Goal: Task Accomplishment & Management: Use online tool/utility

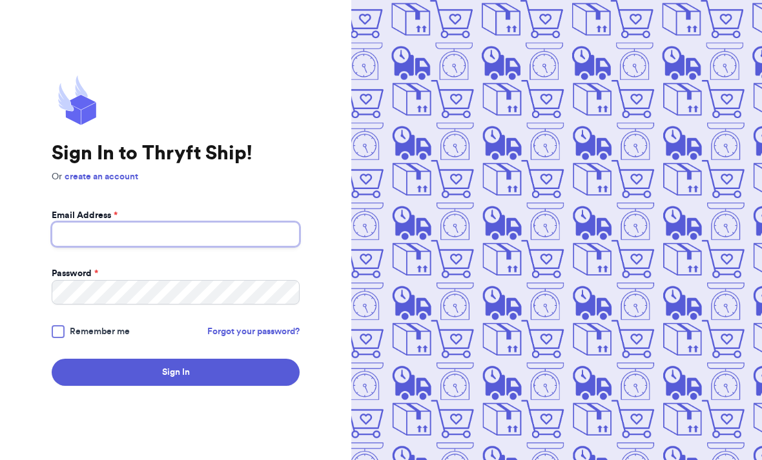
click at [181, 247] on input "Email Address *" at bounding box center [176, 234] width 248 height 25
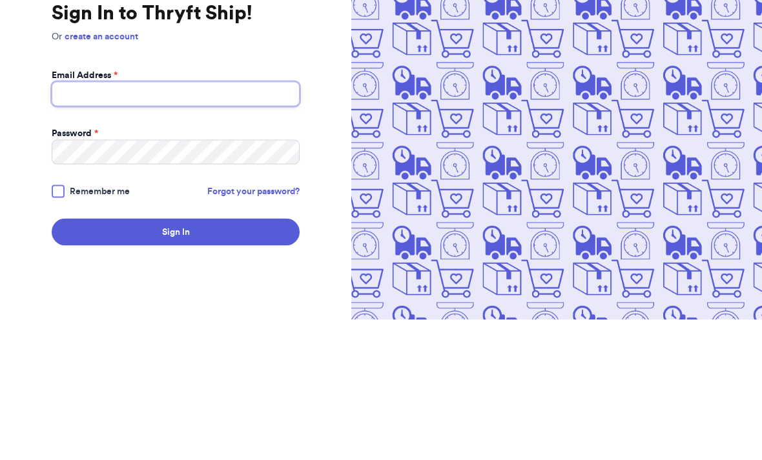
type input "[EMAIL_ADDRESS][DOMAIN_NAME]"
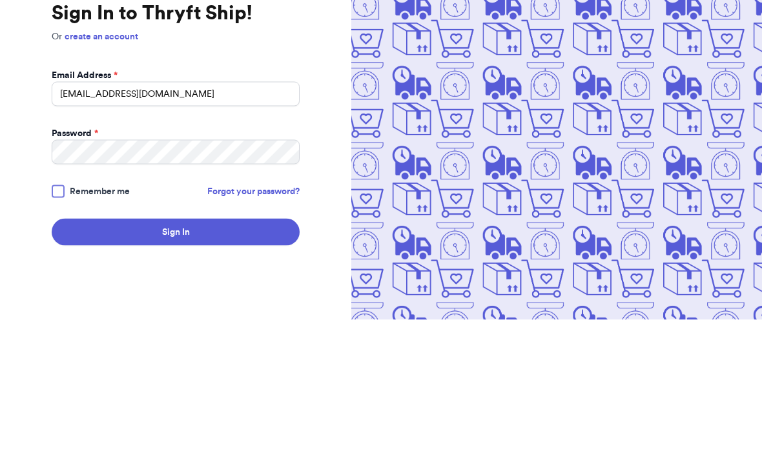
click at [176, 359] on button "Sign In" at bounding box center [176, 372] width 248 height 27
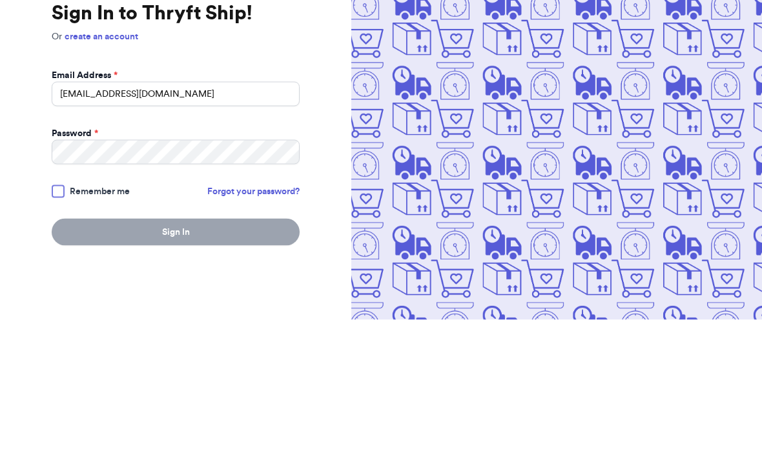
scroll to position [42, 0]
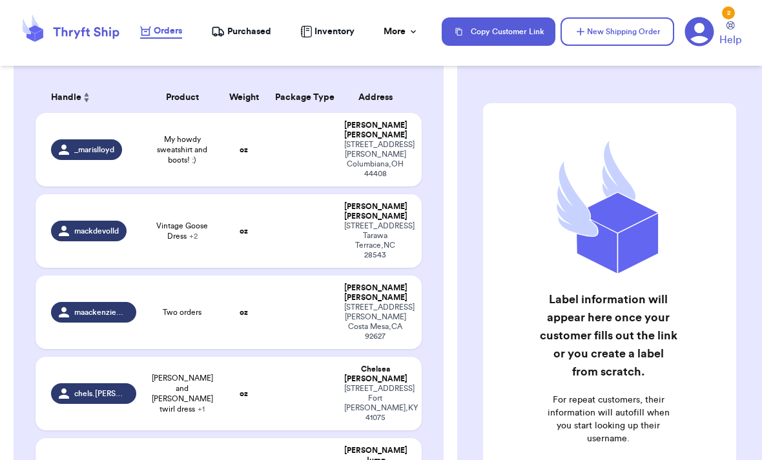
scroll to position [192, 0]
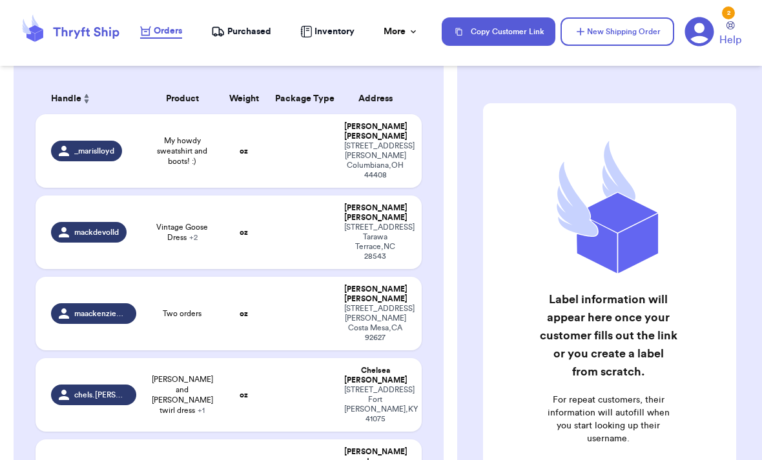
click at [267, 188] on td at bounding box center [302, 151] width 70 height 74
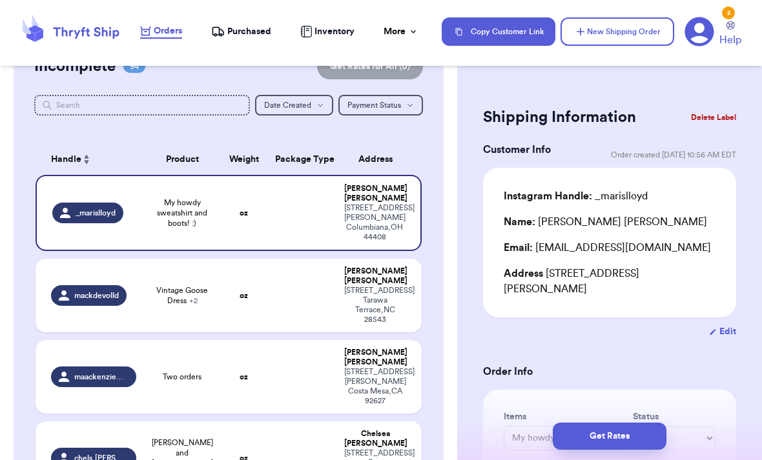
scroll to position [132, 0]
click at [362, 292] on div "[STREET_ADDRESS]" at bounding box center [374, 304] width 61 height 39
type input "Vintage Goose Dress"
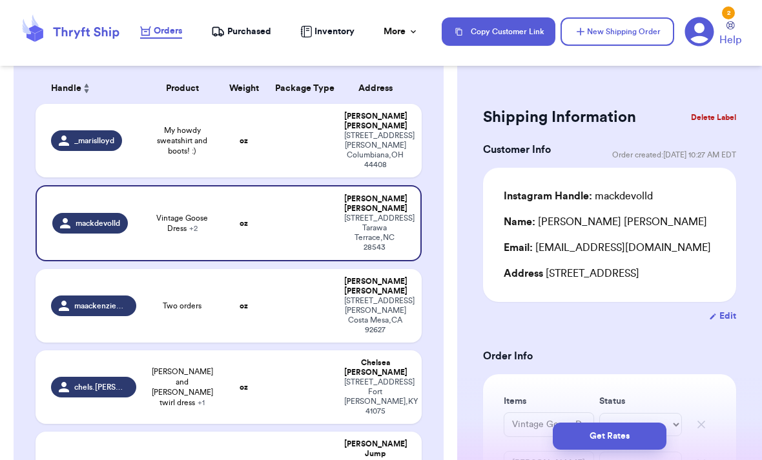
scroll to position [245, 0]
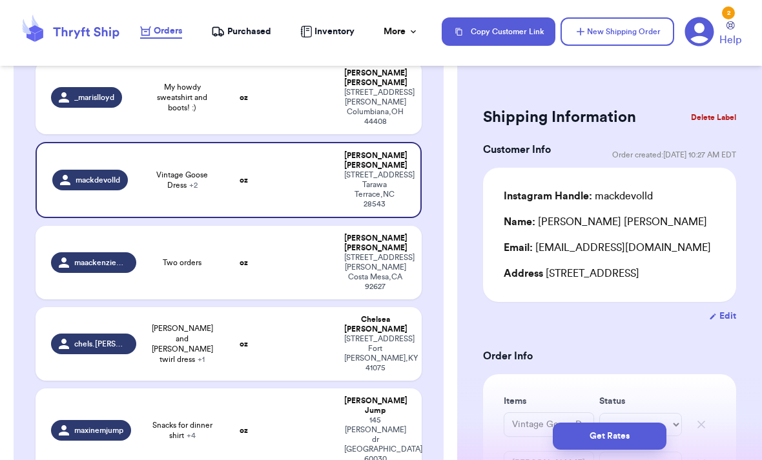
click at [311, 264] on td at bounding box center [302, 263] width 70 height 74
type input "Two orders"
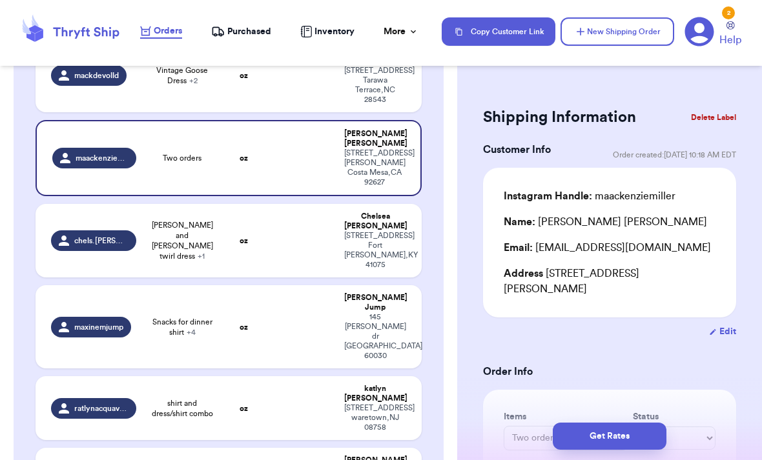
scroll to position [349, 0]
click at [374, 241] on div "[STREET_ADDRESS][PERSON_NAME]" at bounding box center [374, 250] width 61 height 39
type input "[PERSON_NAME] and [PERSON_NAME] twirl dress"
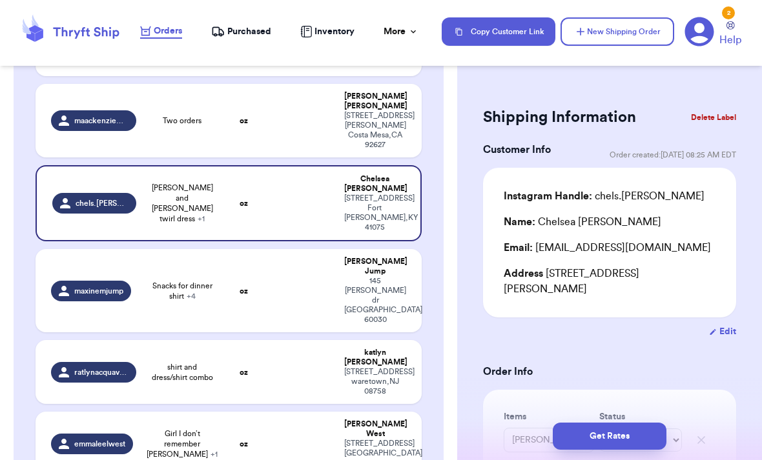
scroll to position [393, 0]
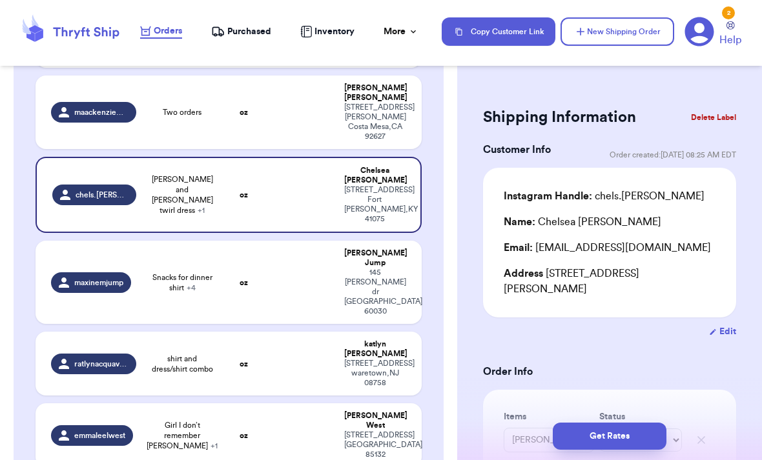
click at [390, 268] on div "[STREET_ADDRESS][PERSON_NAME][PERSON_NAME]" at bounding box center [374, 292] width 61 height 48
type input "Snacks for dinner shirt"
type input "Vintage cherry handmade dress"
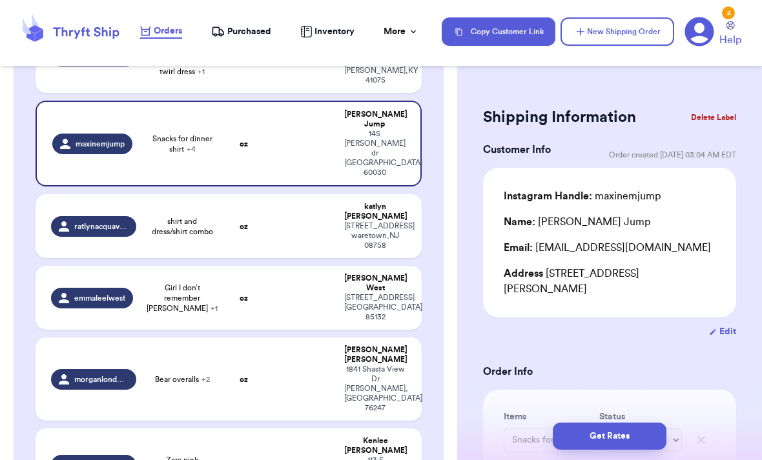
scroll to position [556, 0]
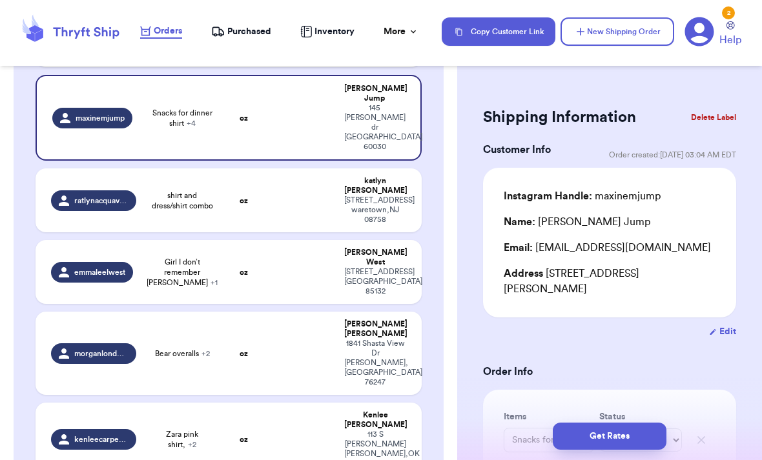
click at [314, 170] on td at bounding box center [302, 200] width 70 height 64
type input "shirt and dress/shirt combo"
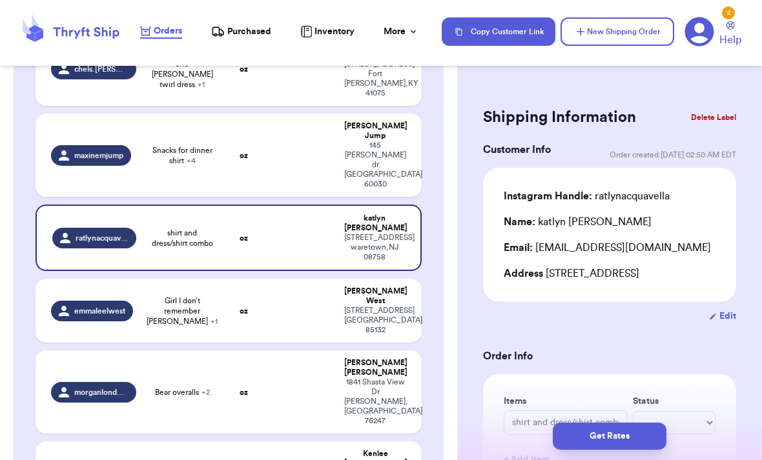
scroll to position [521, 0]
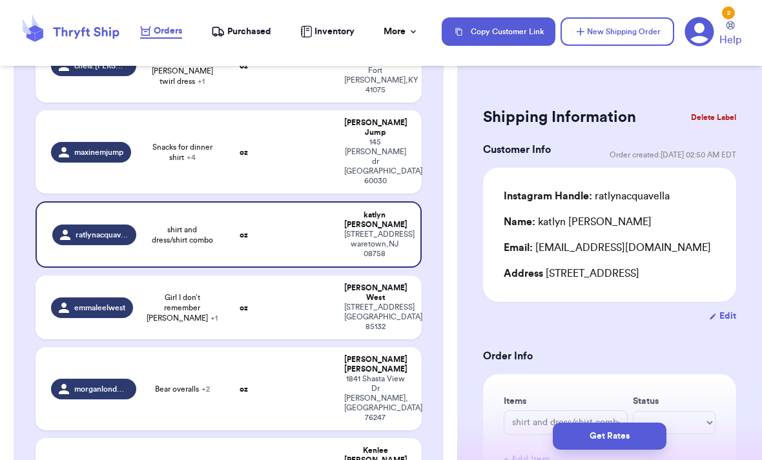
click at [381, 303] on div "[STREET_ADDRESS]" at bounding box center [374, 317] width 61 height 29
type input "Girl I don’t remember [PERSON_NAME]"
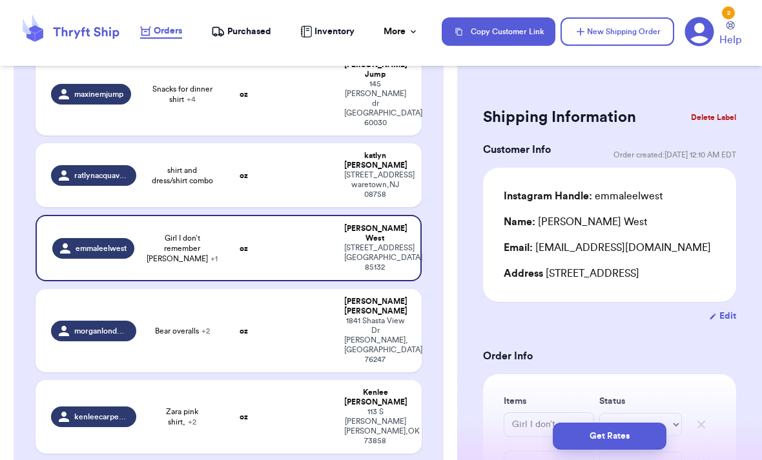
scroll to position [627, 0]
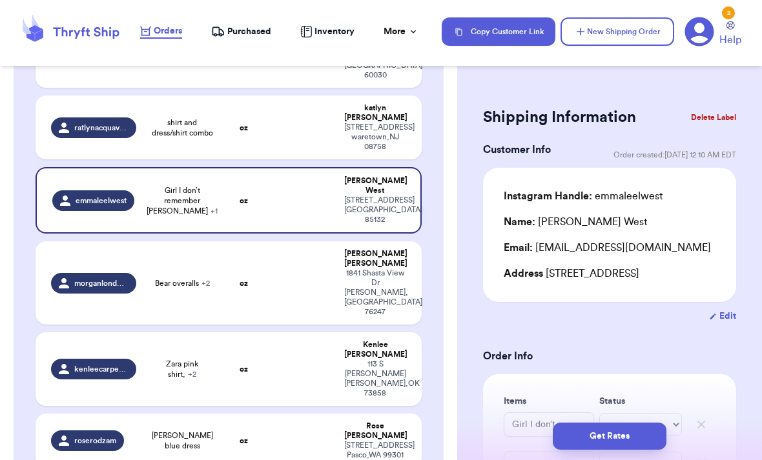
click at [367, 268] on div "[STREET_ADDRESS][PERSON_NAME]" at bounding box center [374, 292] width 61 height 48
type input "Bear overalls"
type input "Black overalls"
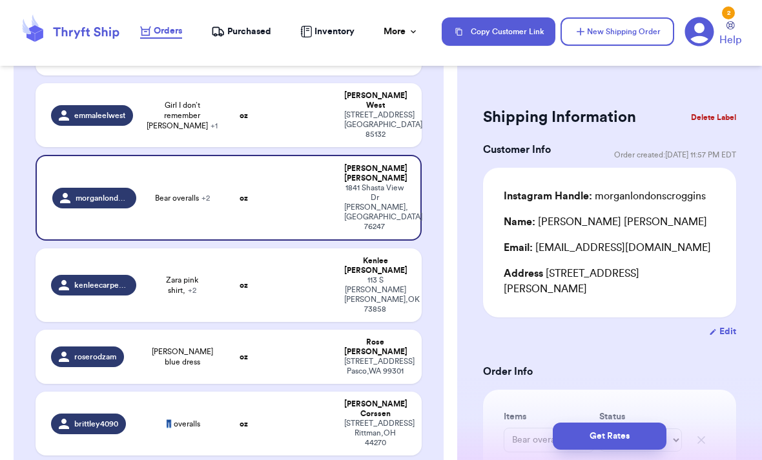
scroll to position [711, 0]
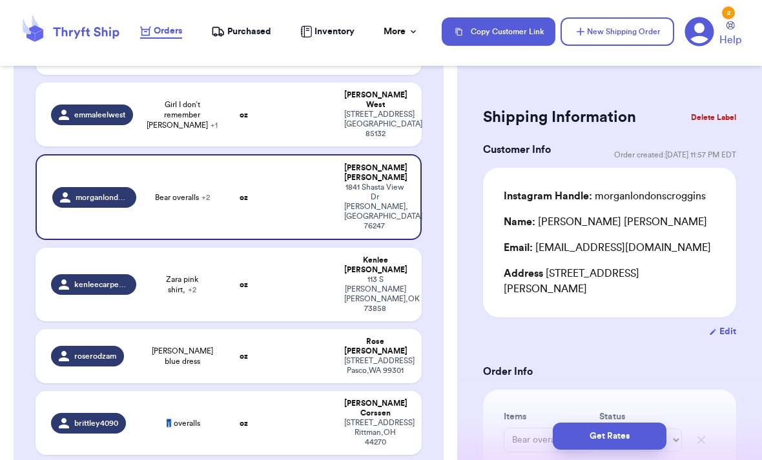
click at [381, 275] on div "[STREET_ADDRESS][PERSON_NAME]" at bounding box center [374, 294] width 61 height 39
type input "Zara pink shirt,"
type input "Zara Dress"
type input "H&M Floral Set"
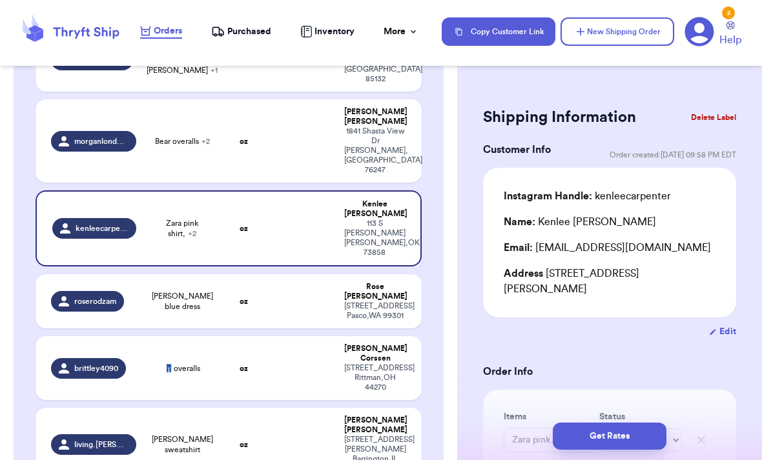
scroll to position [771, 0]
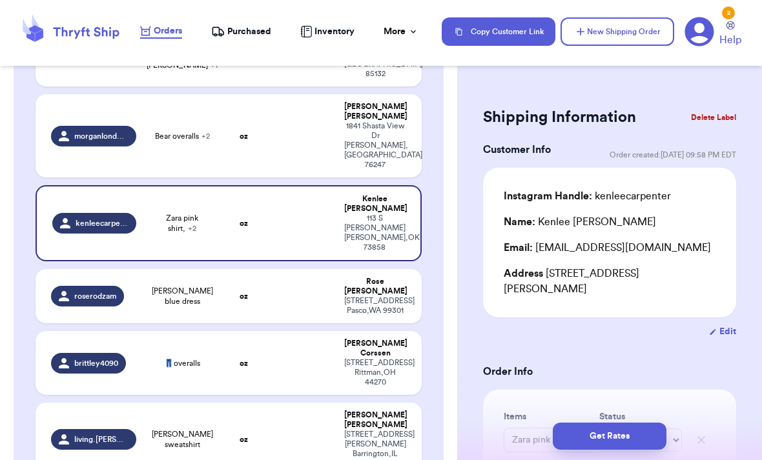
click at [363, 296] on div "[STREET_ADDRESS]" at bounding box center [374, 305] width 61 height 19
type input "[PERSON_NAME] blue dress"
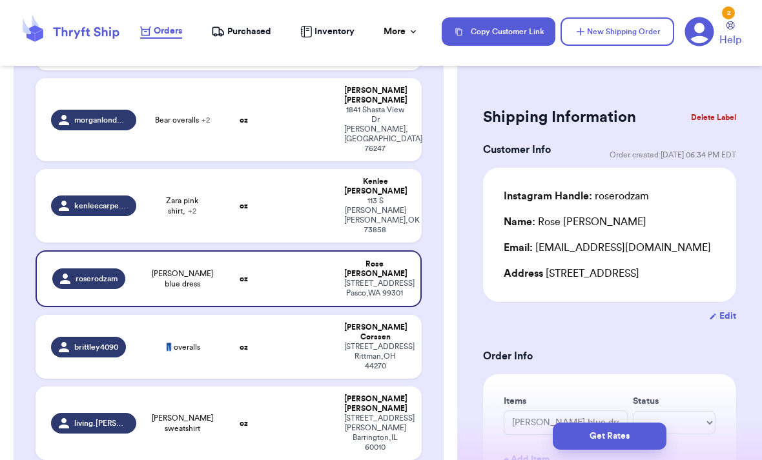
scroll to position [800, 0]
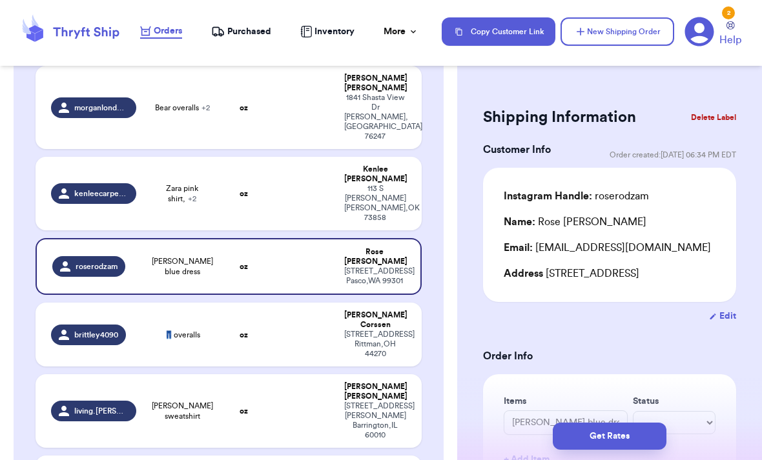
click at [405, 330] on div "[STREET_ADDRESS]" at bounding box center [374, 344] width 61 height 29
type input "👖overalls"
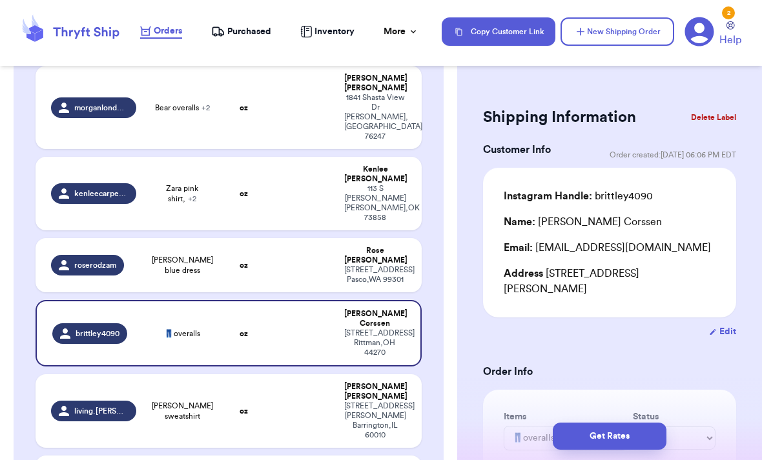
scroll to position [806, 0]
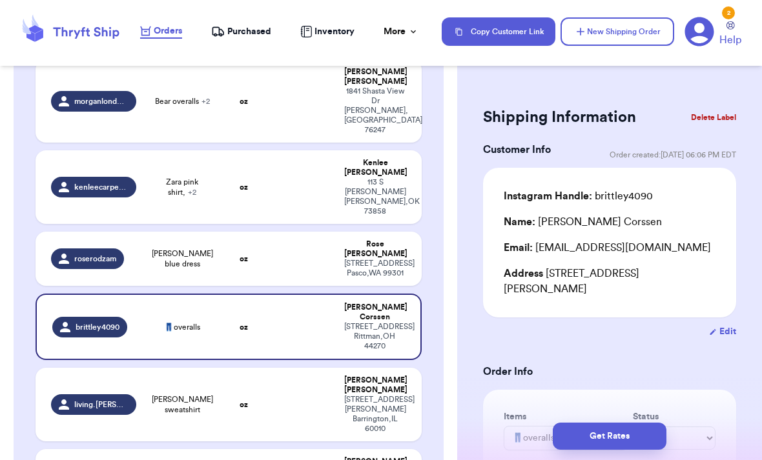
click at [379, 395] on div "[STREET_ADDRESS][PERSON_NAME]" at bounding box center [374, 414] width 61 height 39
type input "[PERSON_NAME] sweatshirt"
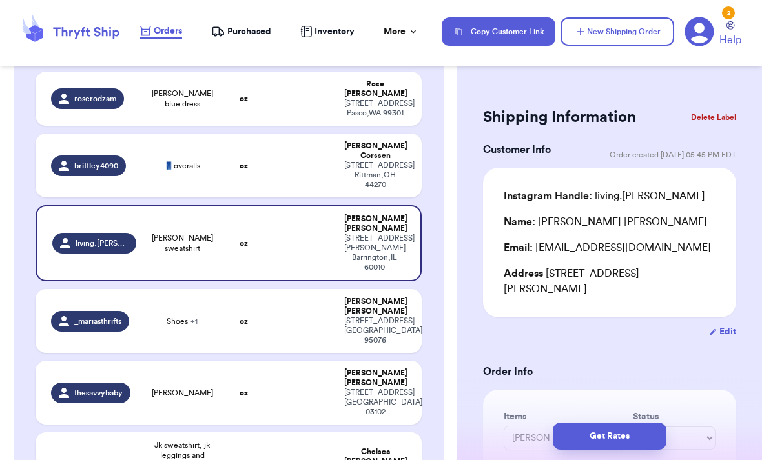
scroll to position [966, 0]
click at [366, 316] on div "[STREET_ADDRESS]" at bounding box center [374, 330] width 61 height 29
type input "Shoes"
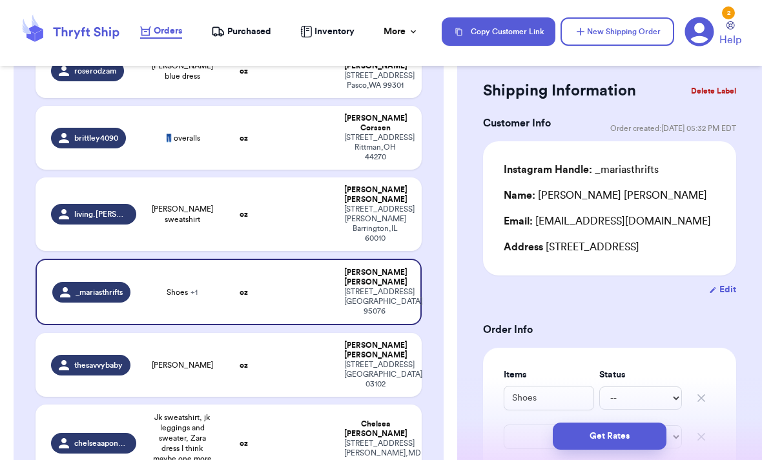
scroll to position [23, 0]
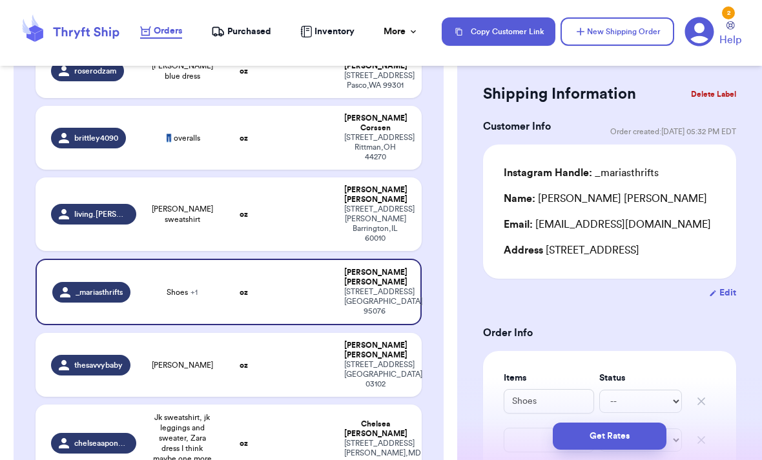
click at [327, 333] on td at bounding box center [302, 365] width 70 height 64
type input "[PERSON_NAME]"
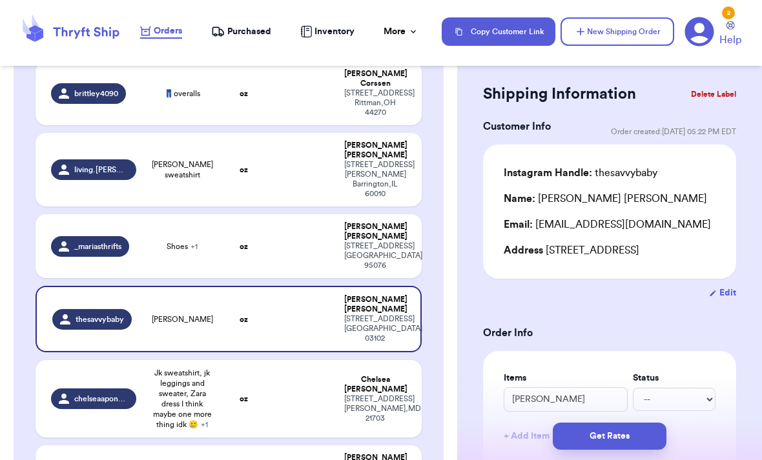
scroll to position [1048, 0]
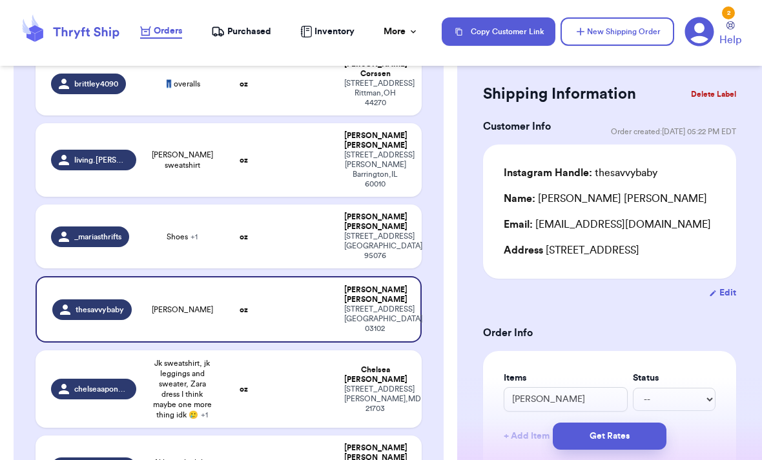
click at [394, 385] on div "[STREET_ADDRESS][PERSON_NAME]" at bounding box center [374, 399] width 61 height 29
type input "Jk sweatshirt, jk leggings and sweater, Zara dress I think maybe one more thing…"
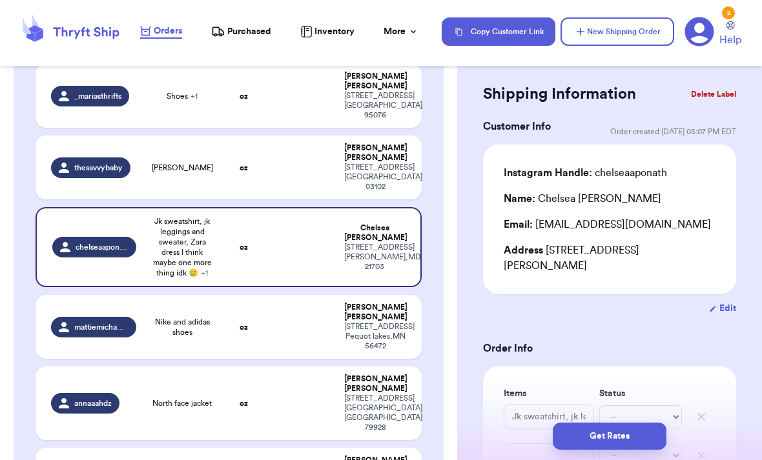
scroll to position [1191, 0]
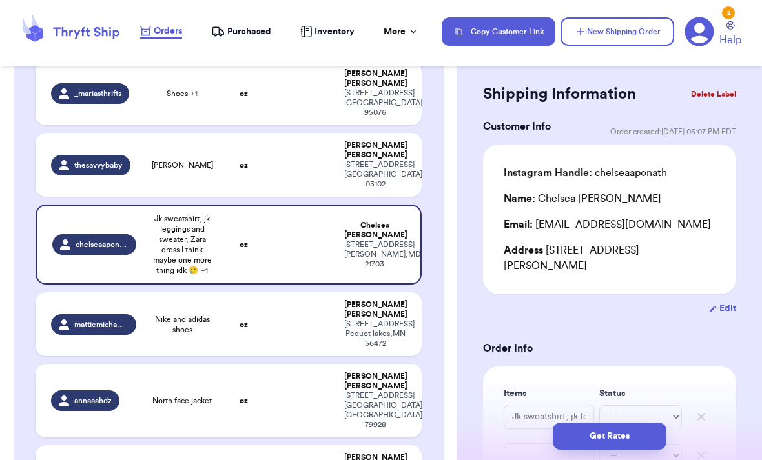
click at [385, 319] on div "[STREET_ADDRESS]" at bounding box center [374, 333] width 61 height 29
type input "Nike and adidas shoes"
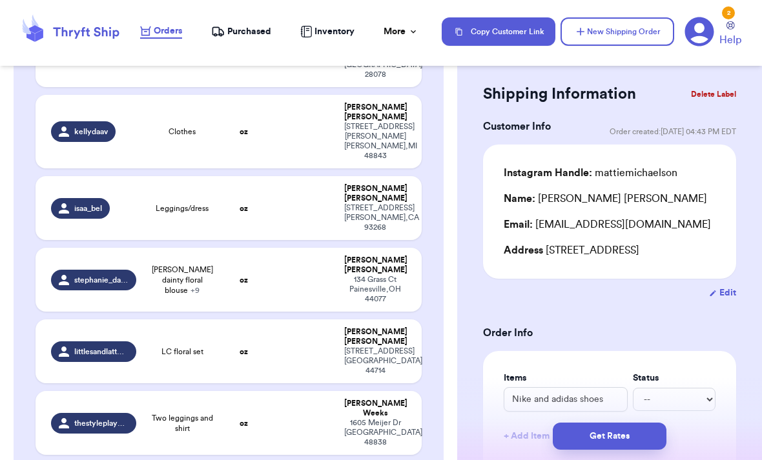
scroll to position [5840, 0]
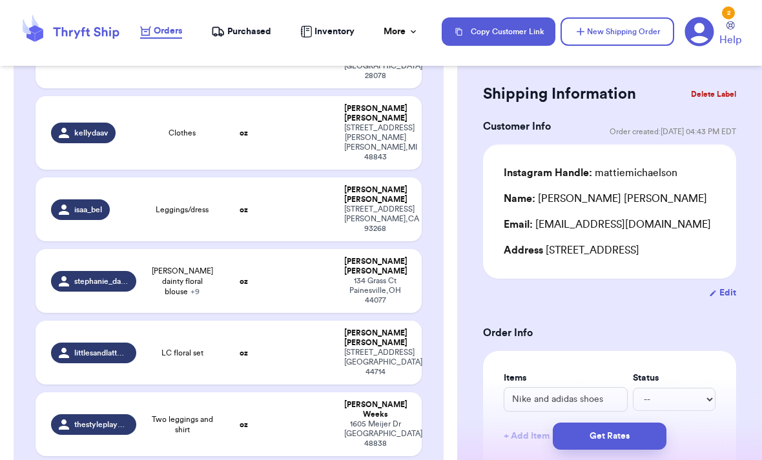
type input "[PERSON_NAME] and [PERSON_NAME] dress"
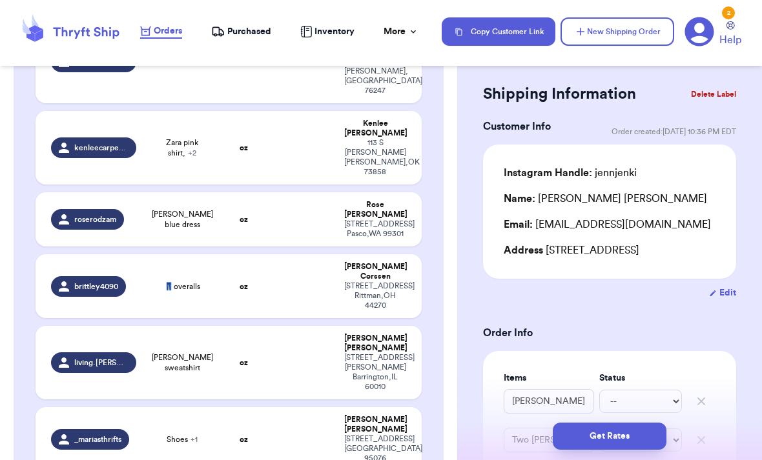
scroll to position [846, 0]
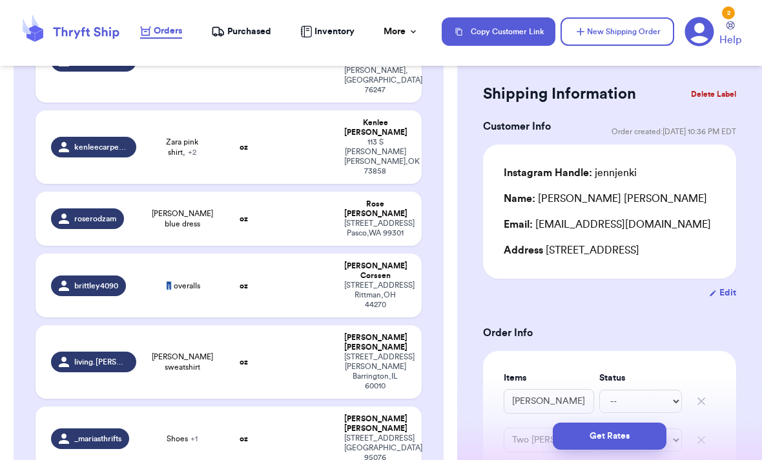
click at [147, 325] on td "[PERSON_NAME] sweatshirt" at bounding box center [182, 362] width 77 height 74
type input "[PERSON_NAME] sweatshirt"
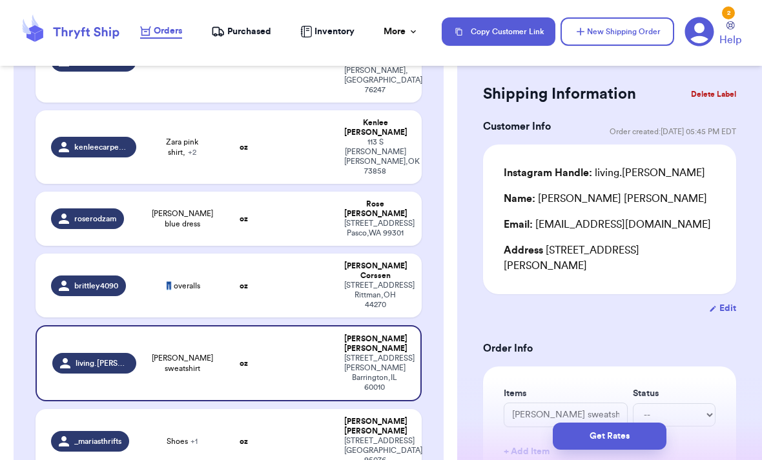
click at [394, 409] on td "[PERSON_NAME] [STREET_ADDRESS]" at bounding box center [378, 441] width 85 height 64
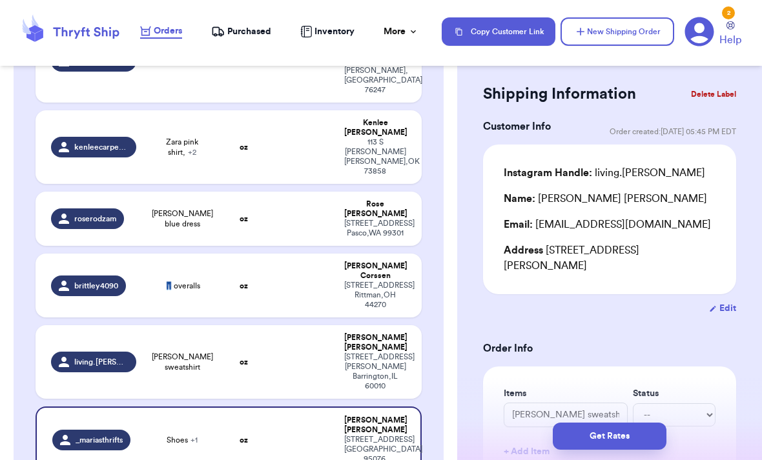
type input "Shoes"
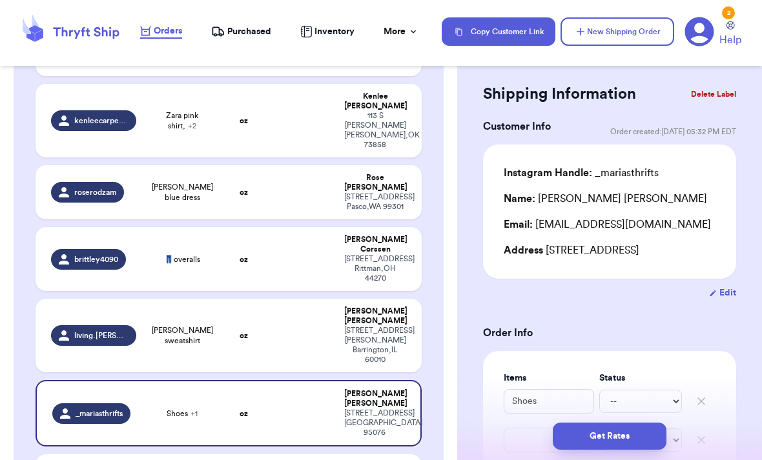
scroll to position [893, 0]
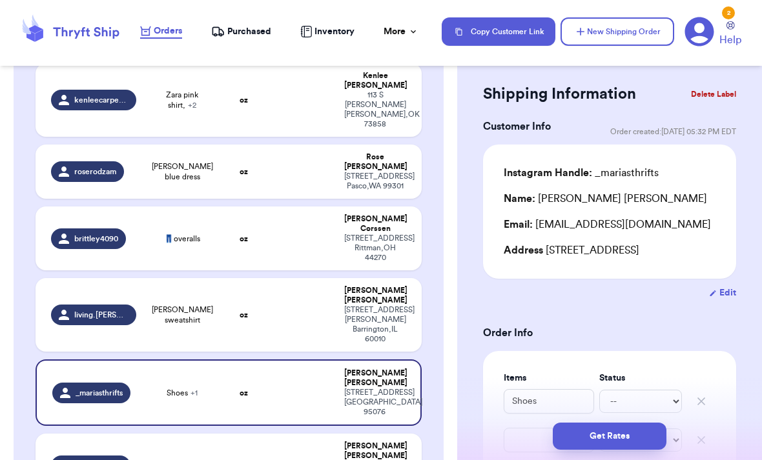
type input "[PERSON_NAME]"
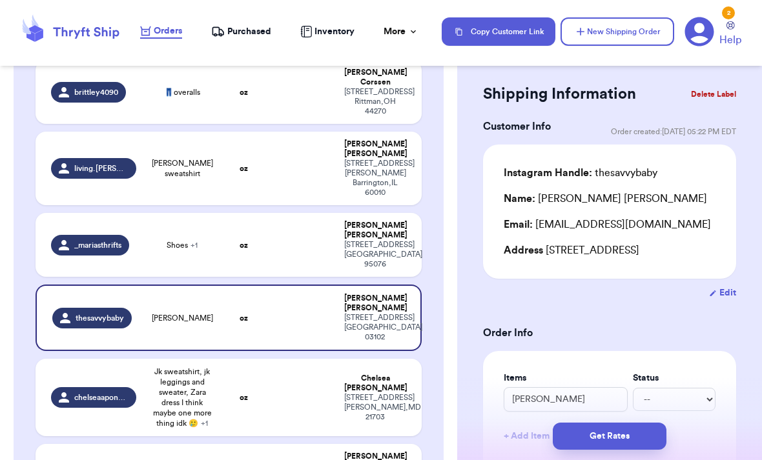
scroll to position [1086, 0]
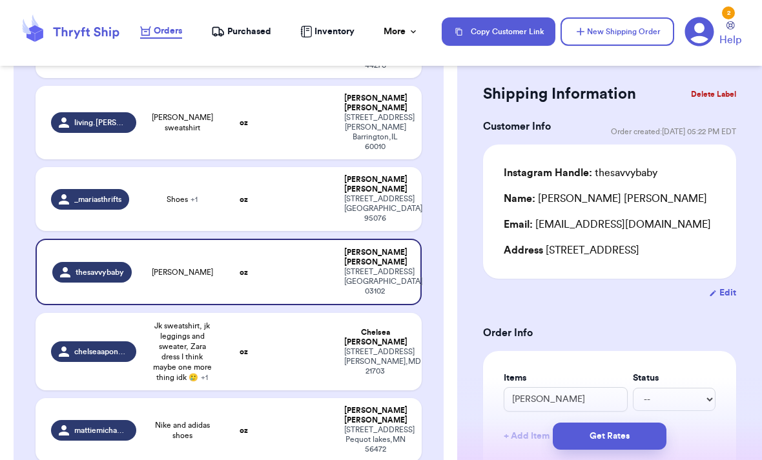
click at [378, 425] on div "[STREET_ADDRESS]" at bounding box center [374, 439] width 61 height 29
type input "Nike and adidas shoes"
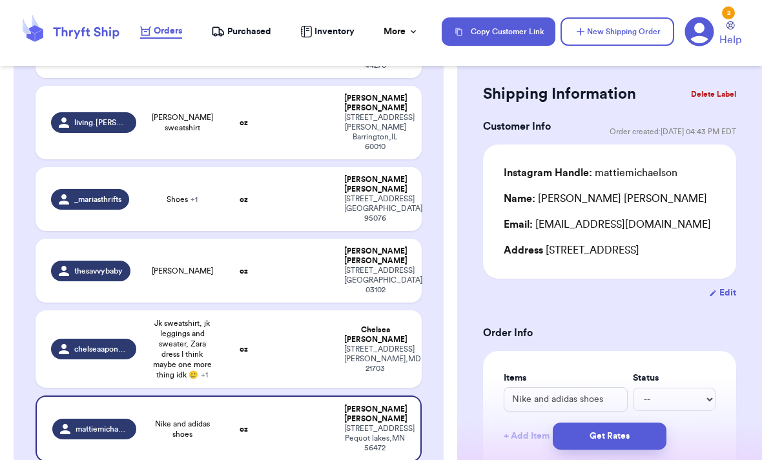
type input "North face jacket"
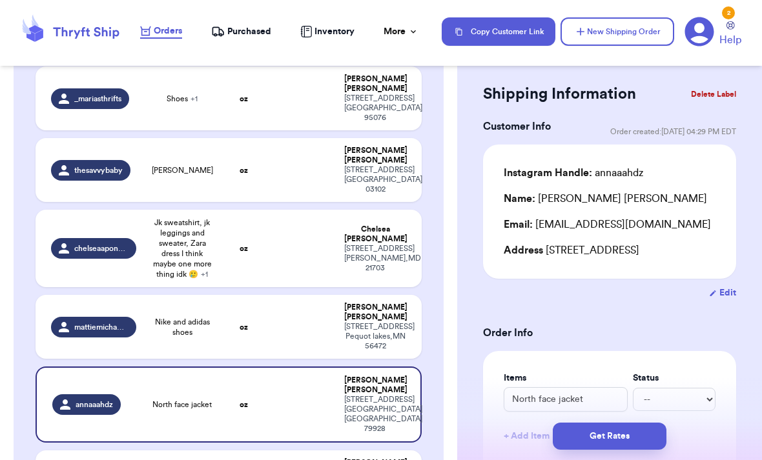
scroll to position [1187, 0]
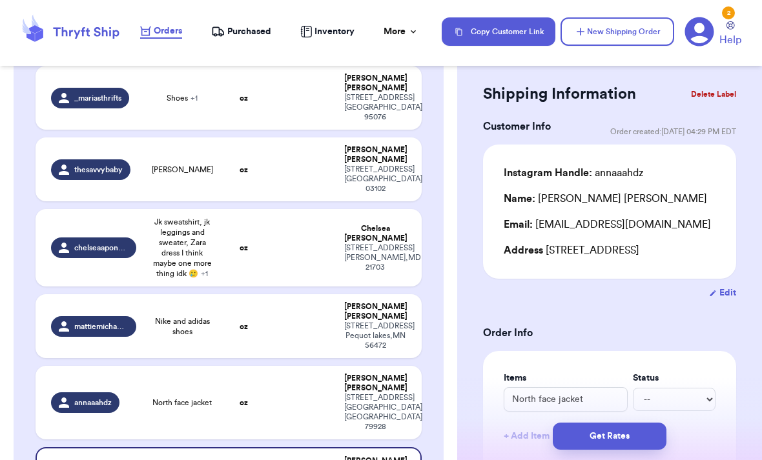
type input "Zara outfits"
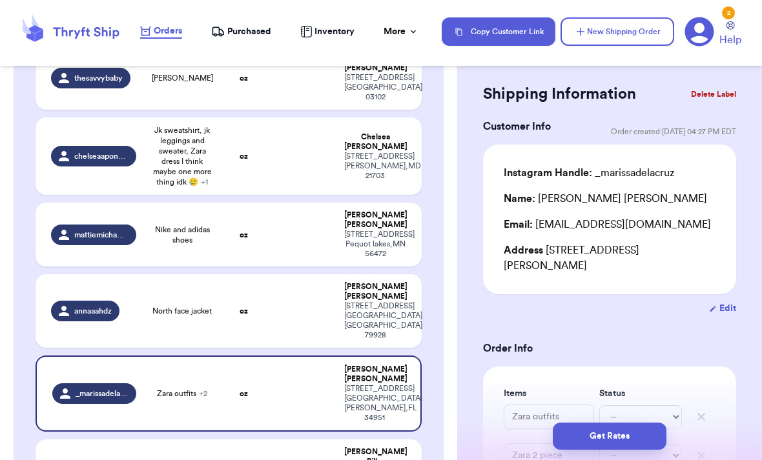
scroll to position [1278, 0]
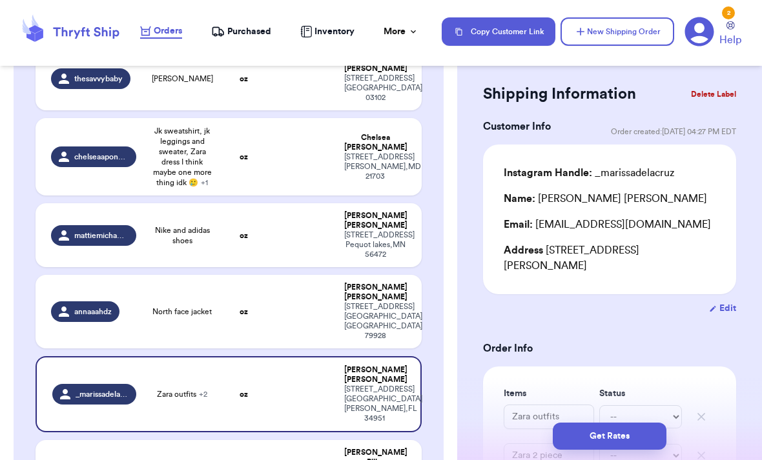
type input "mustard floral long sleeve"
type input "Black linen pants"
type input "Lilac tee"
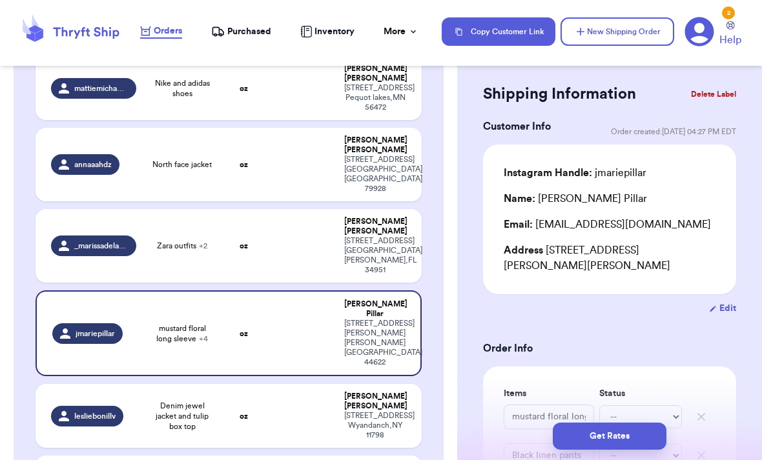
scroll to position [1429, 0]
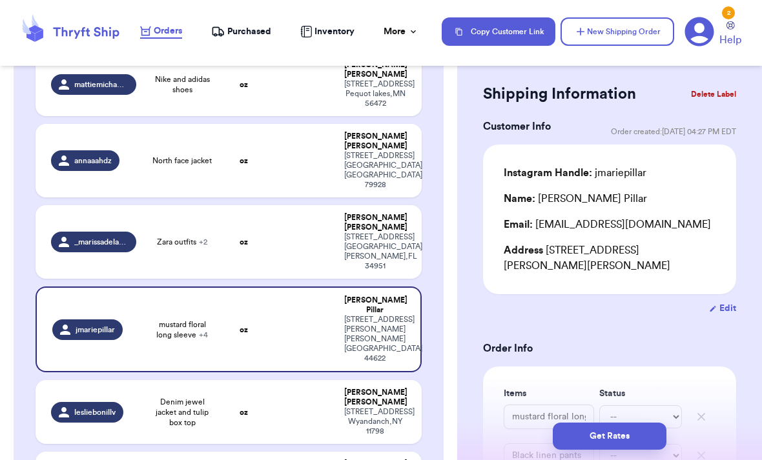
click at [312, 380] on td at bounding box center [302, 412] width 70 height 64
type input "Denim jewel jacket and tulip box top"
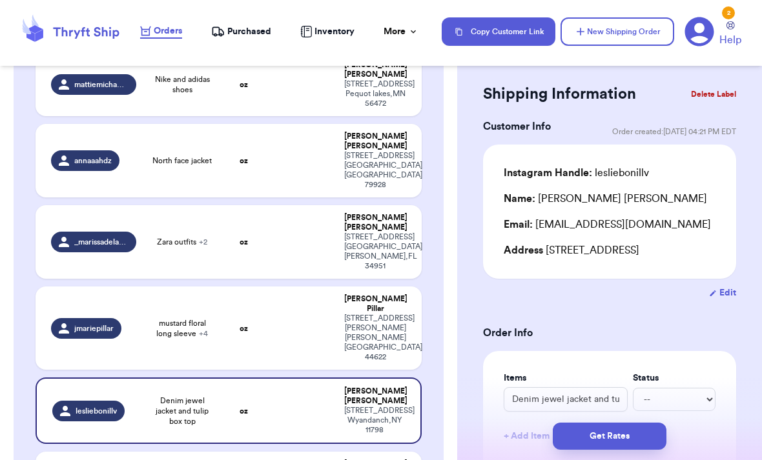
type input "h&m bat sweater"
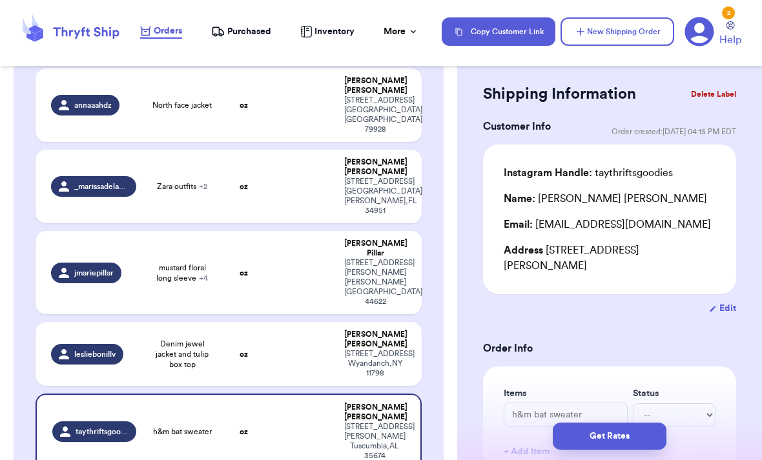
scroll to position [1482, 0]
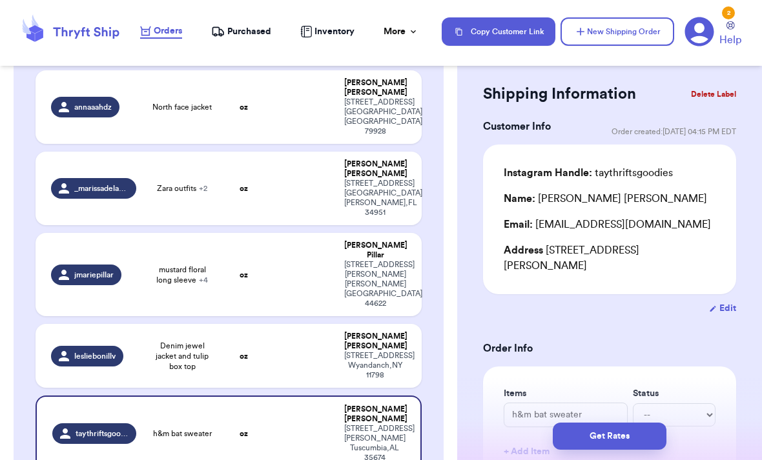
type input "Nike shoes"
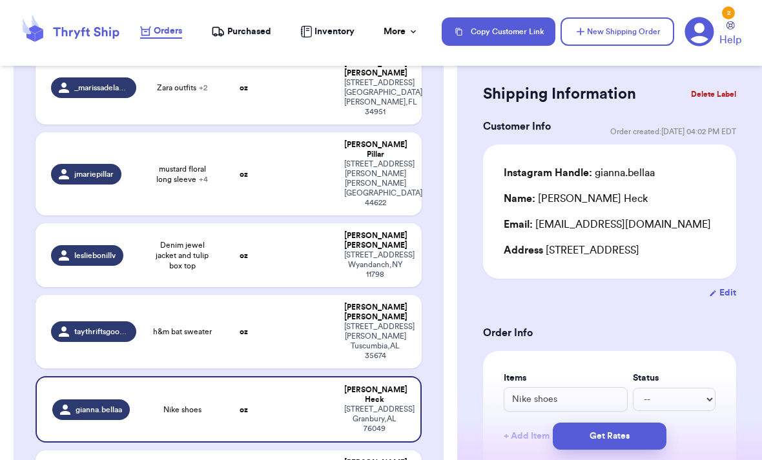
scroll to position [1608, 0]
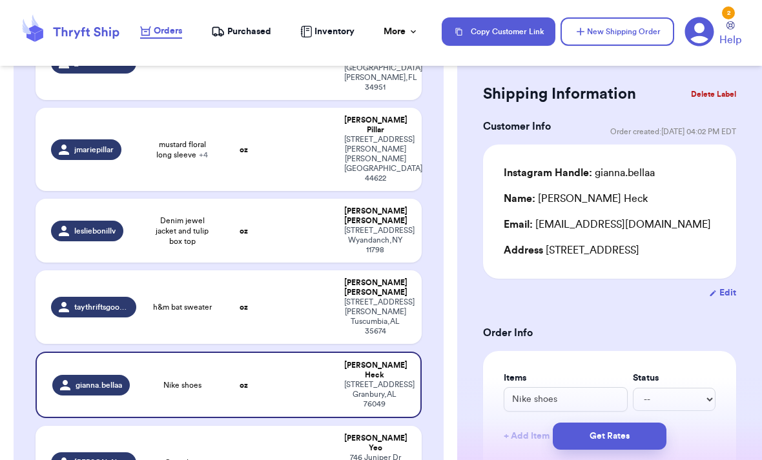
type input "Open bag"
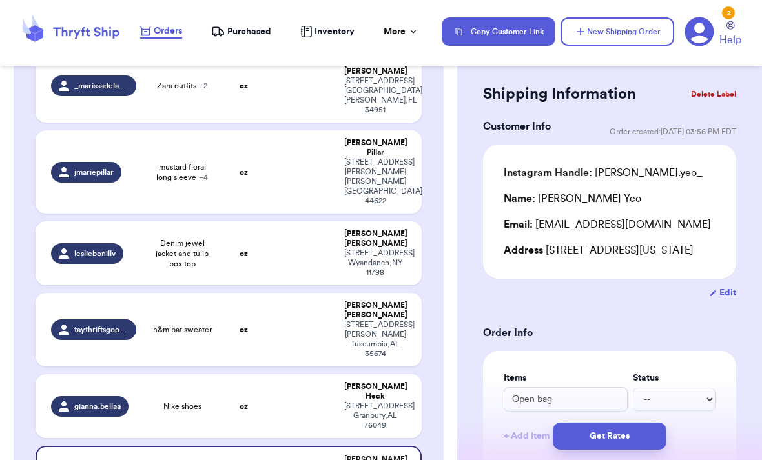
scroll to position [1584, 0]
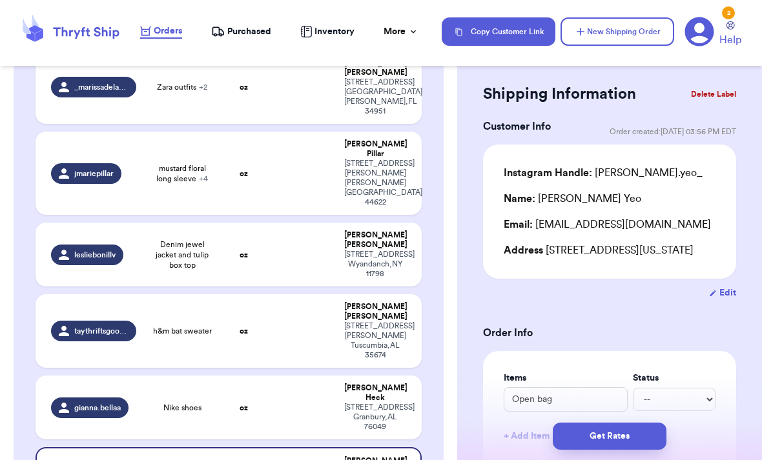
type input "Fall capsule"
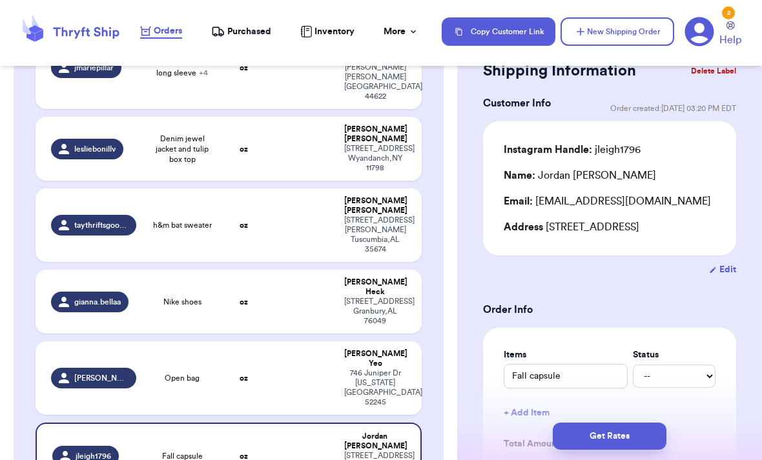
scroll to position [1721, 0]
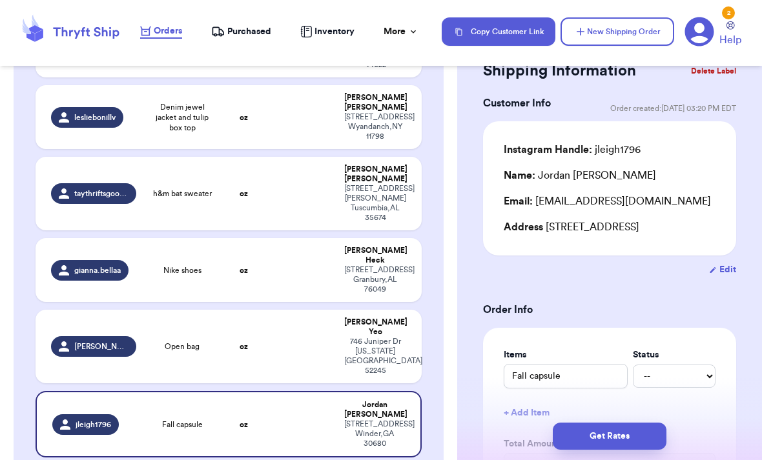
type input "🦝"
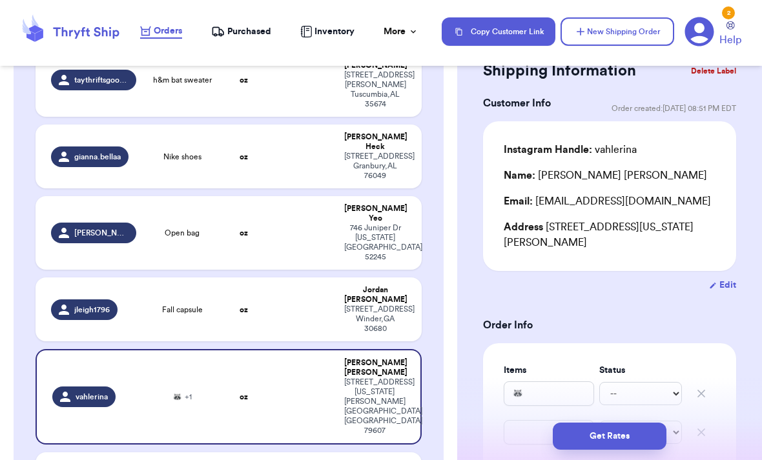
scroll to position [1868, 0]
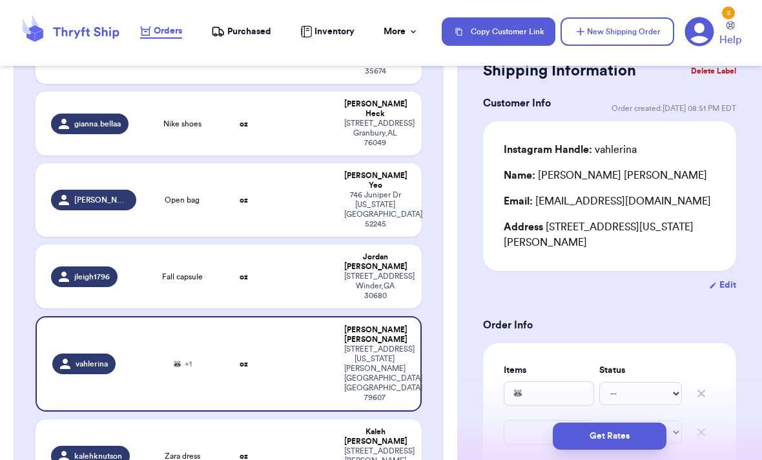
click at [329, 420] on td at bounding box center [302, 457] width 70 height 74
type input "Zara dress"
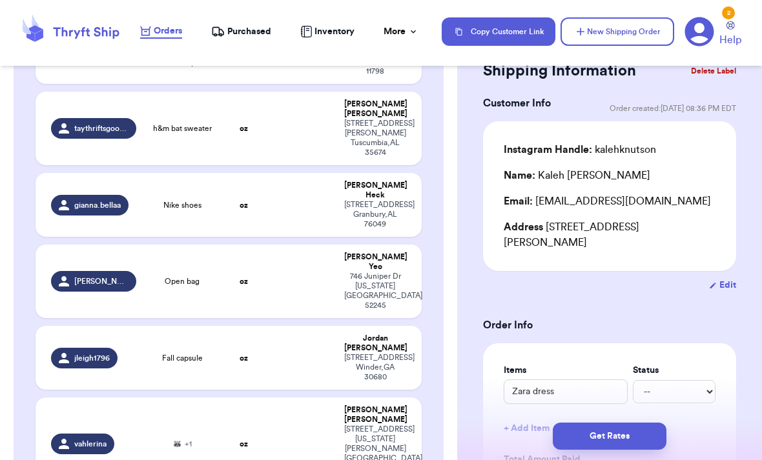
scroll to position [1823, 0]
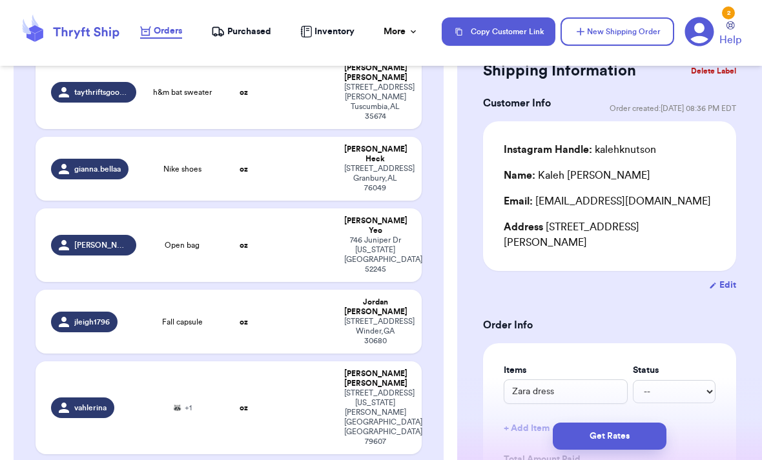
type input "H&M oversized lavender sweatshirt with leggings"
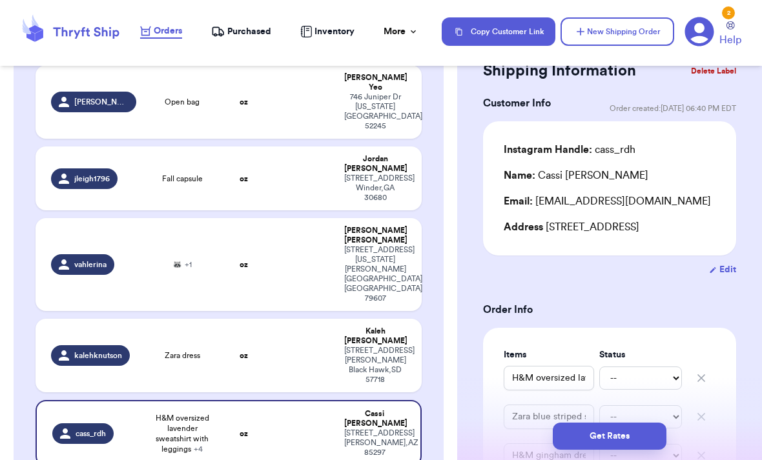
scroll to position [1959, 0]
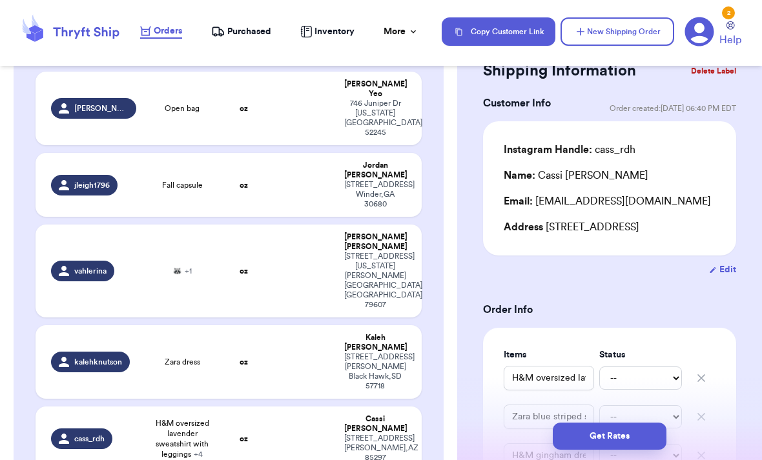
type input "Pink chunky sweater"
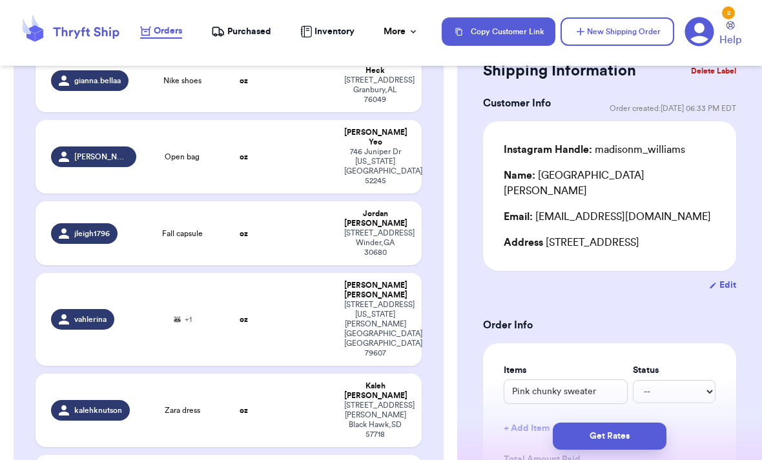
scroll to position [1961, 0]
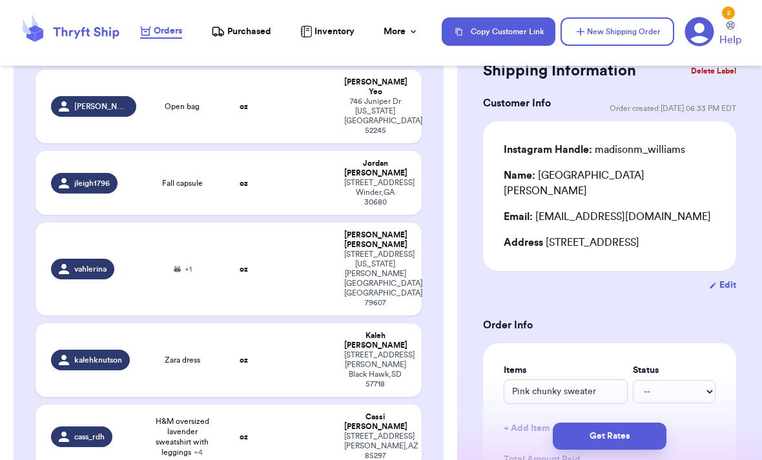
type input "Navy blue jeans"
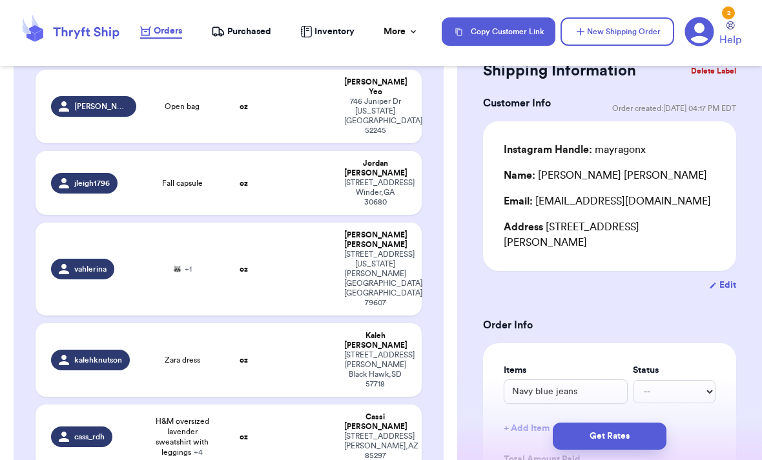
type input "Tutu skirt"
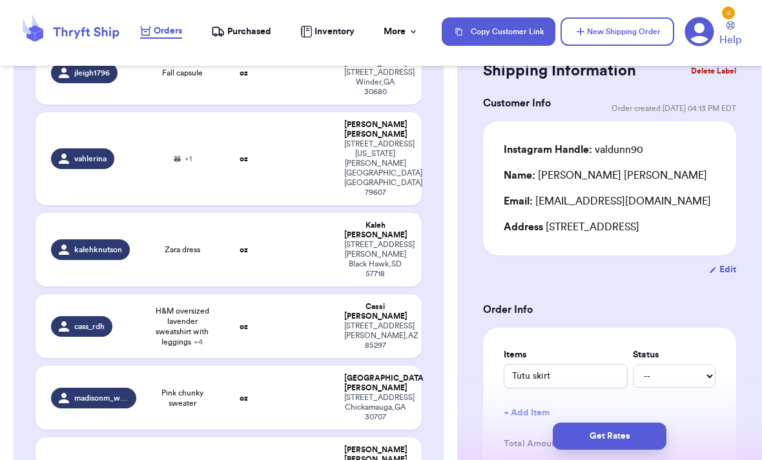
scroll to position [2070, 0]
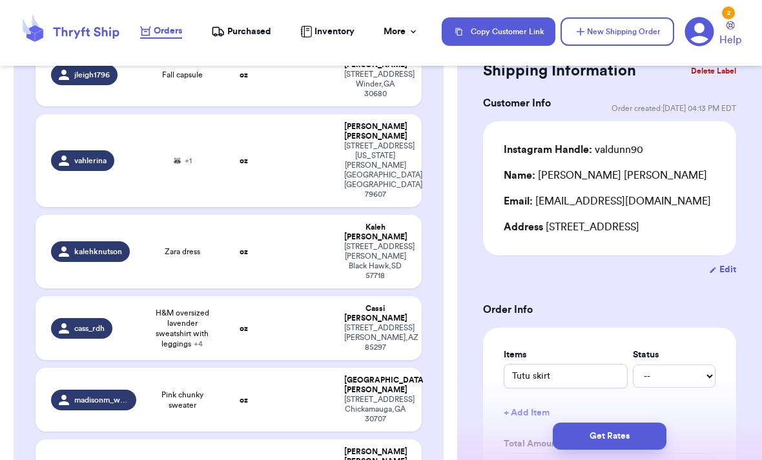
type input "S sweater"
type input "Lime green crocs + so much more lol"
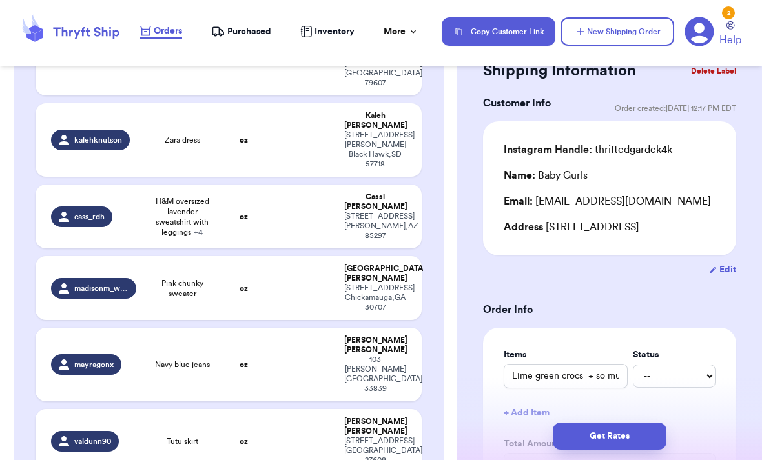
scroll to position [2250, 0]
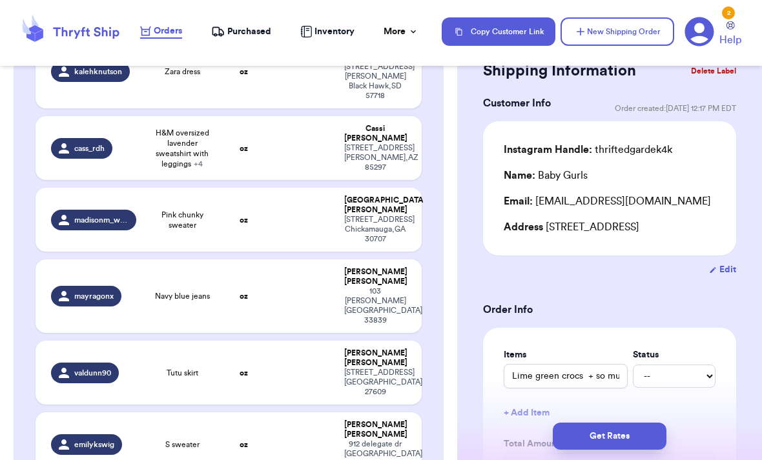
type input "Dress h&m"
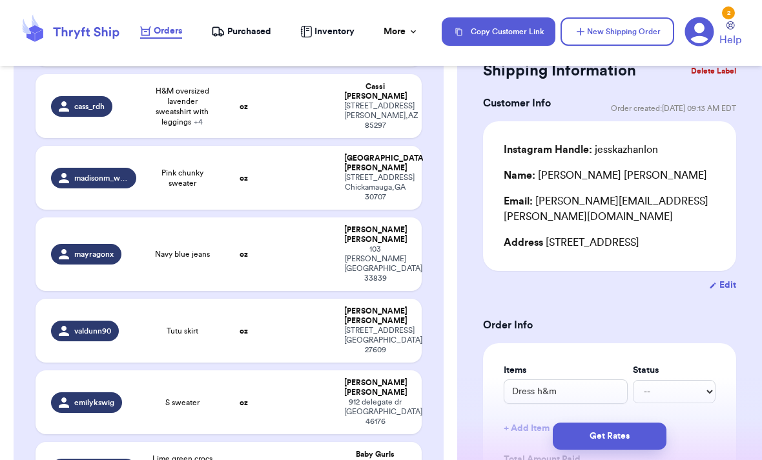
scroll to position [2296, 0]
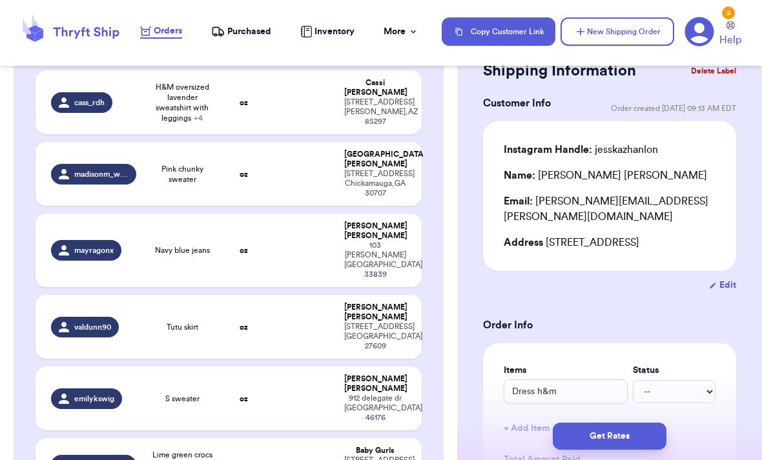
type input "rags abstract romper 5/6y"
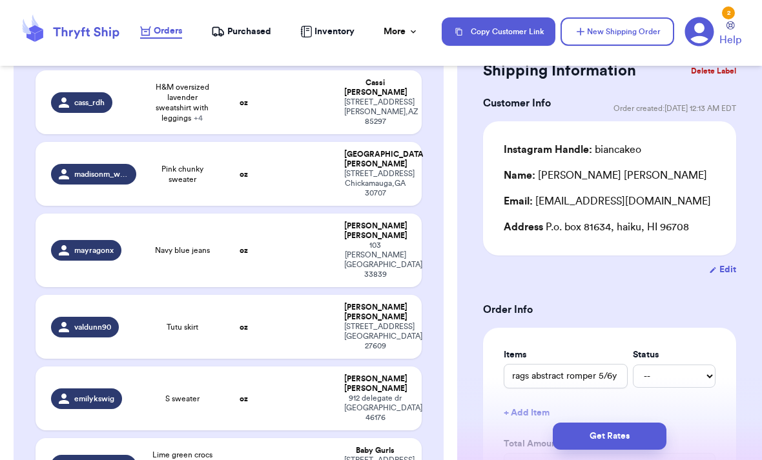
type input "Maroon ribbed set"
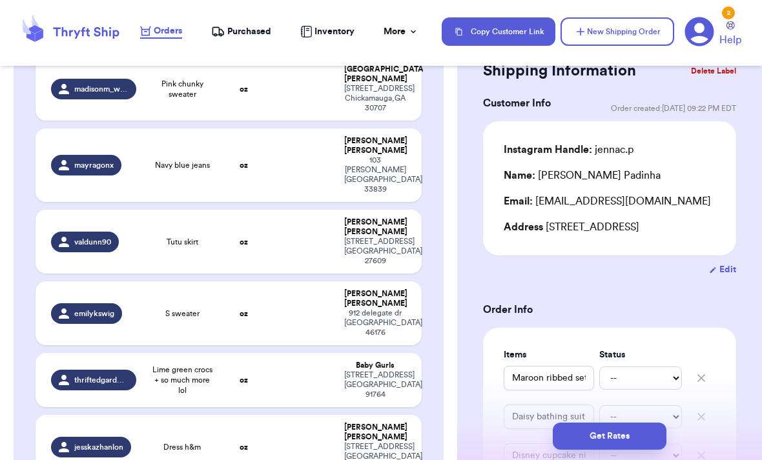
scroll to position [2409, 0]
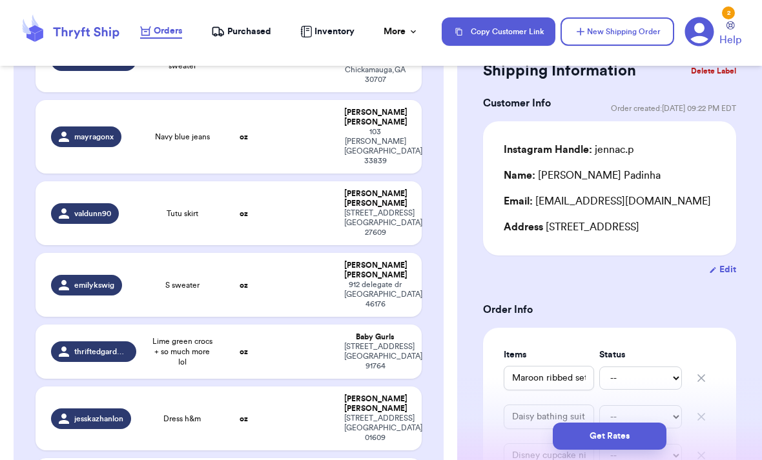
type input "Shirt. Open bag"
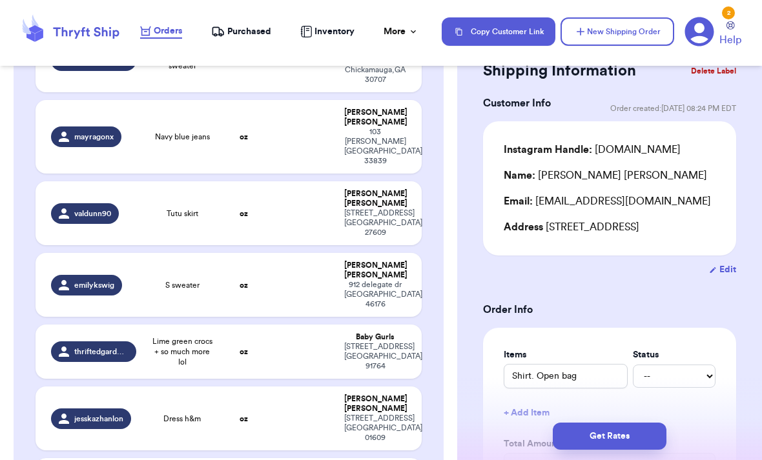
type input "Dark blue [PERSON_NAME]’s"
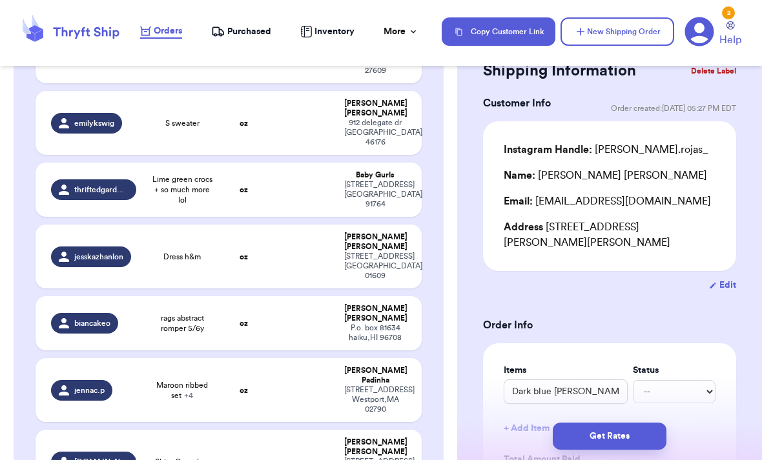
scroll to position [2572, 0]
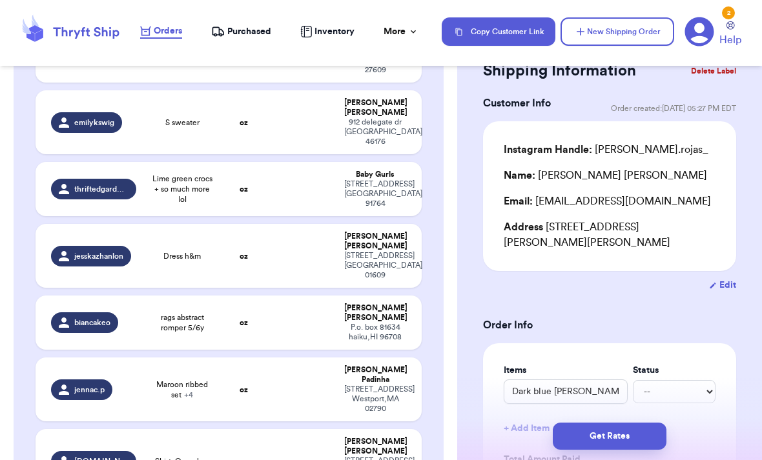
type input "Pink knit tank"
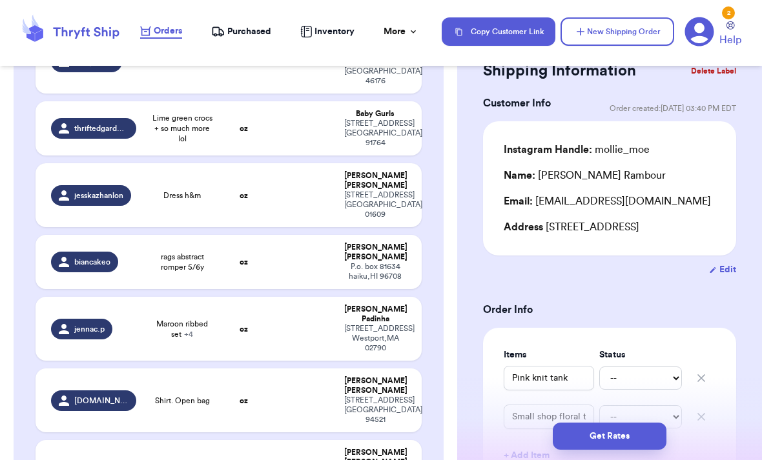
scroll to position [2662, 0]
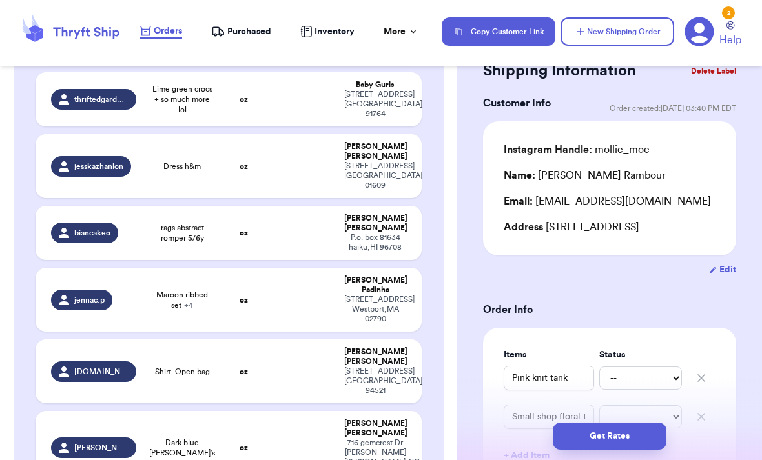
type input "Story sale, [PERSON_NAME] dress etc"
type input "Floral dress"
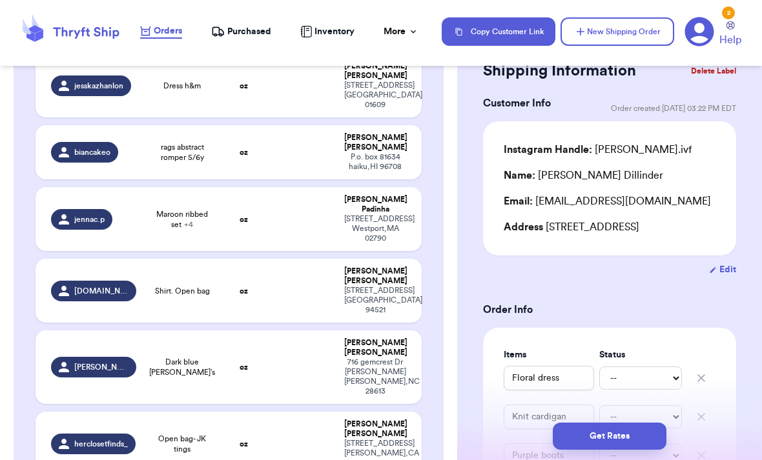
scroll to position [2804, 0]
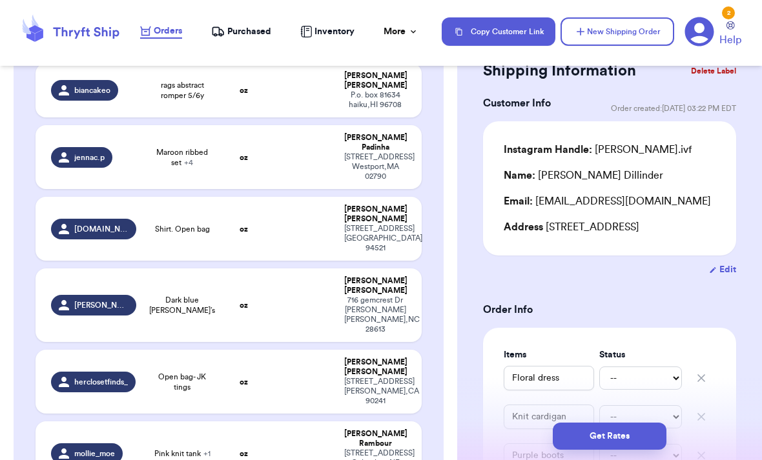
type input "[PERSON_NAME] embroidered dress"
type input "[PERSON_NAME] [PERSON_NAME] flowy tunic"
type input "Ouef patchwork sweater"
type input "[PERSON_NAME] jumpsuit"
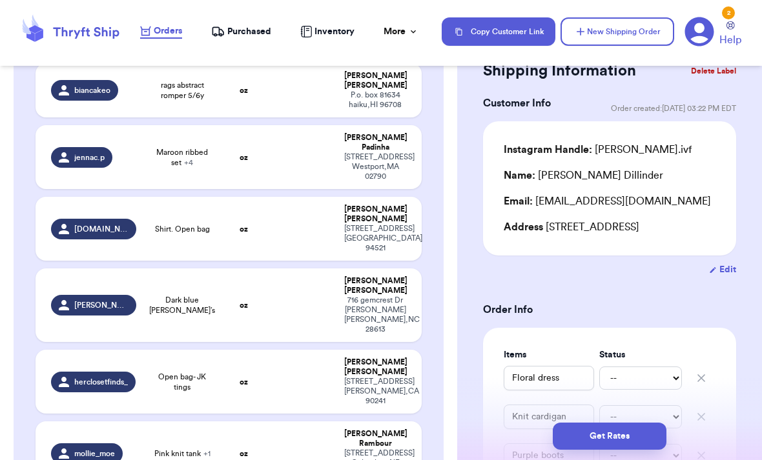
type input "Striped open back tank"
type input "[PERSON_NAME] flower dress"
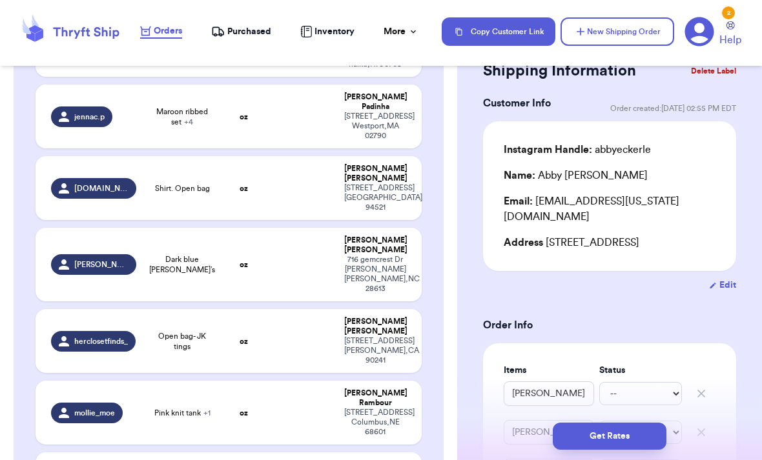
scroll to position [2846, 0]
type input "Pink heart dress"
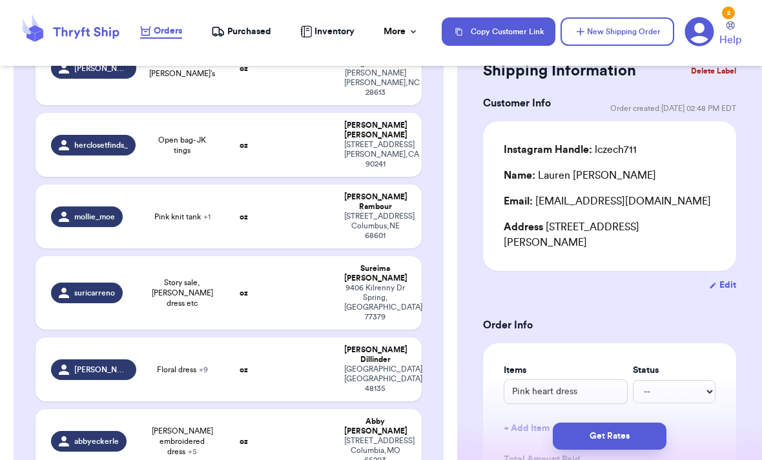
scroll to position [3057, 0]
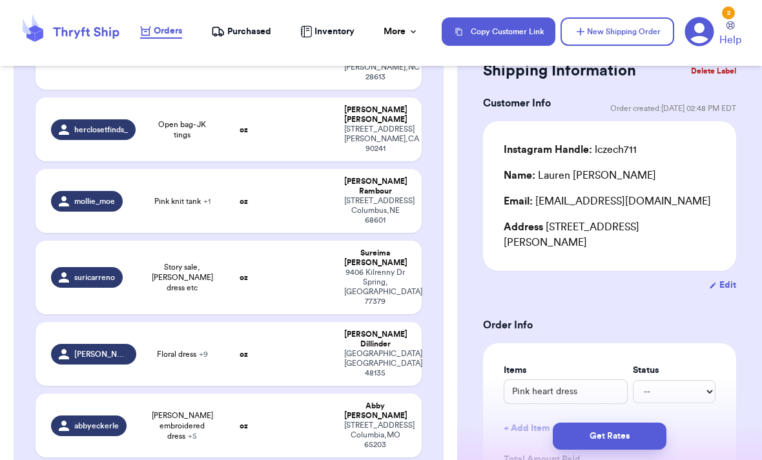
type input "Kids clothes :)"
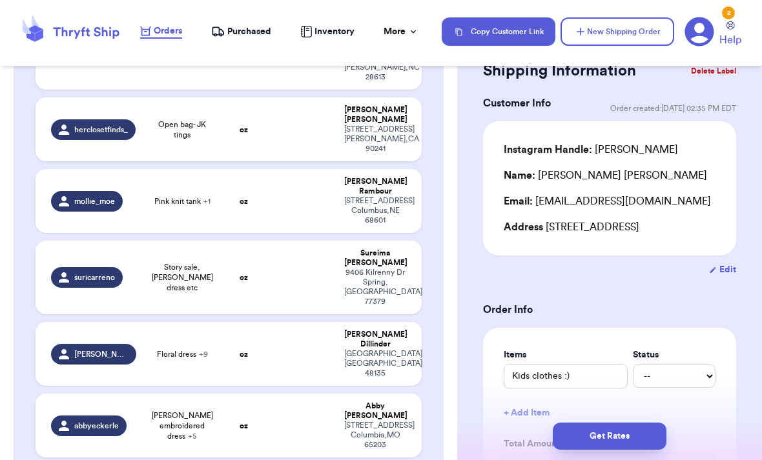
type input "Shirt"
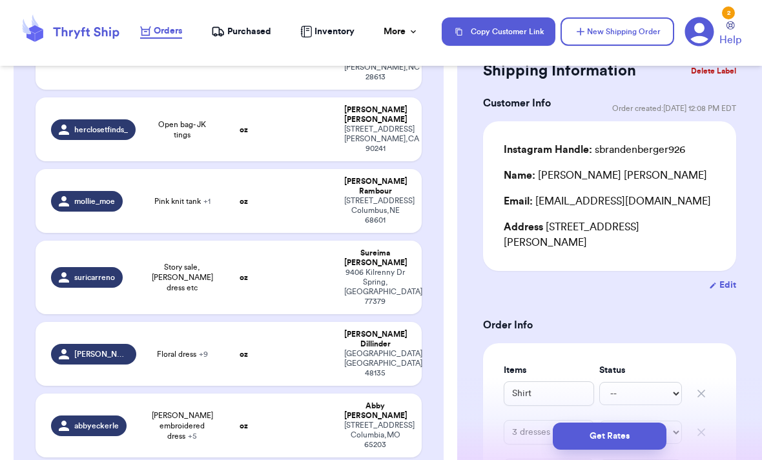
type input "Ugh Taz"
type input "R&C dress grey"
type input "Quincy dress red"
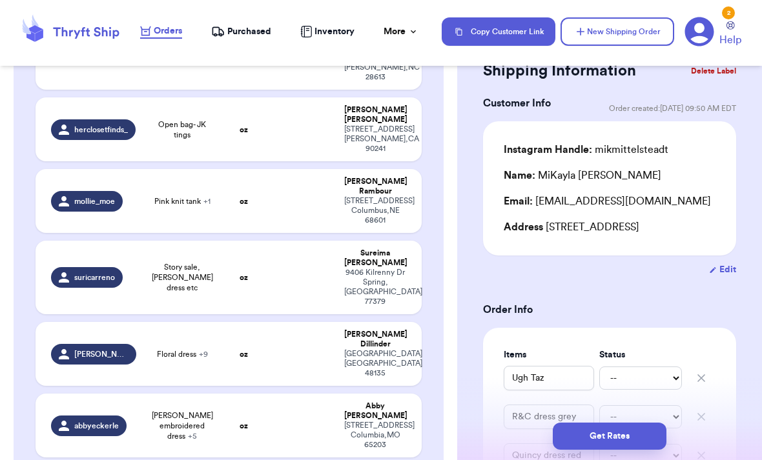
type input ":)"
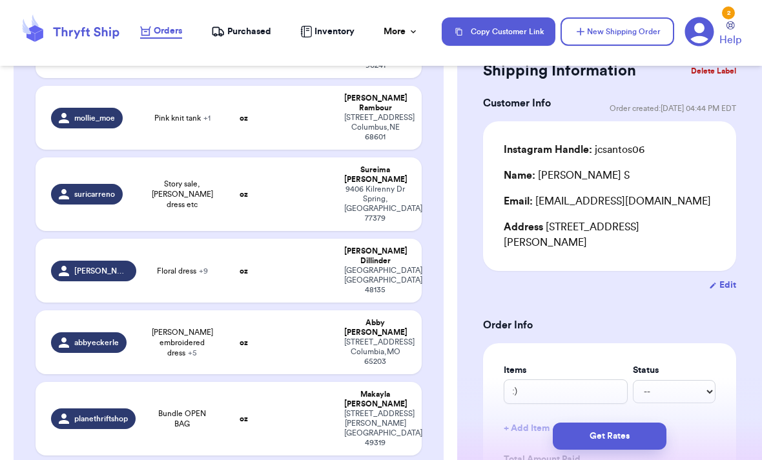
scroll to position [3142, 0]
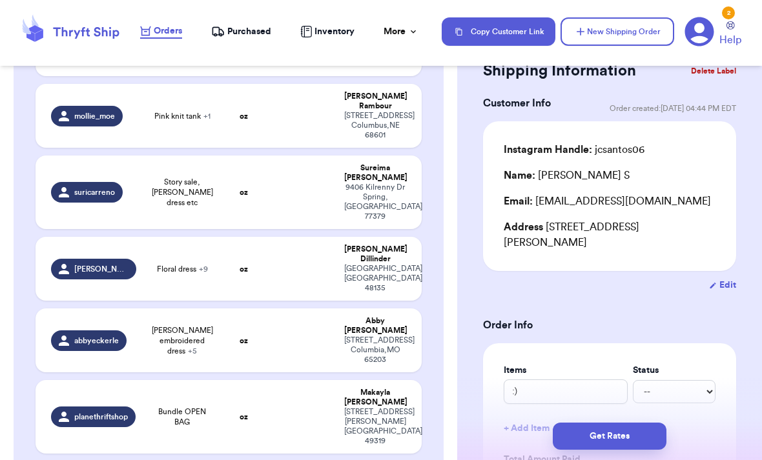
type input "Ugh Taz"
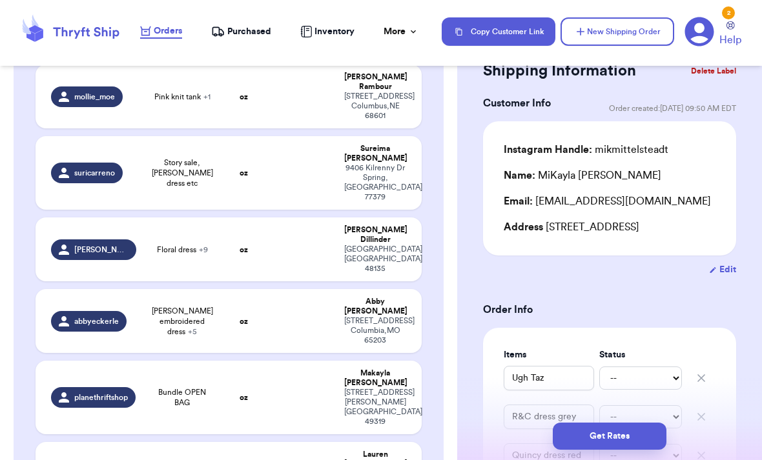
scroll to position [3241, 0]
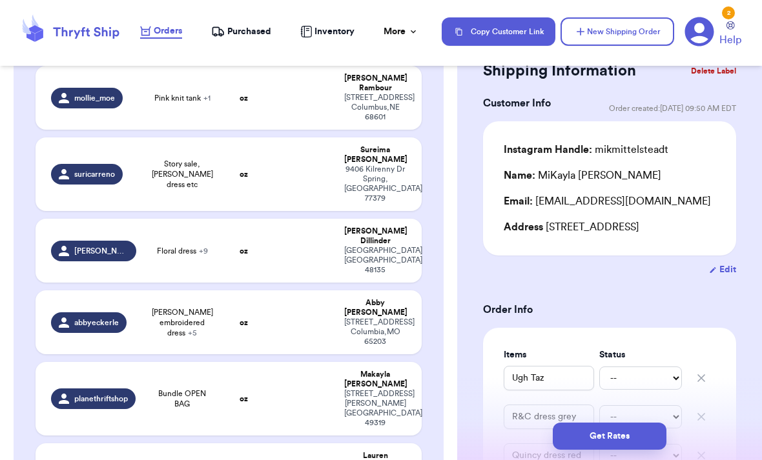
type input ":)"
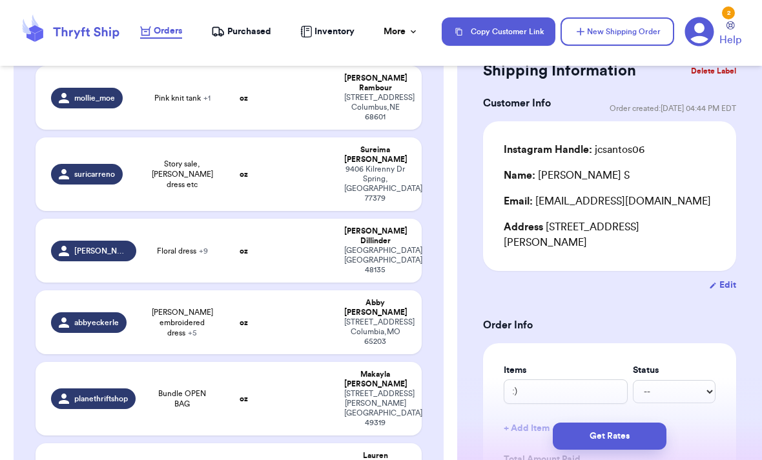
type input "Gray ugg boots"
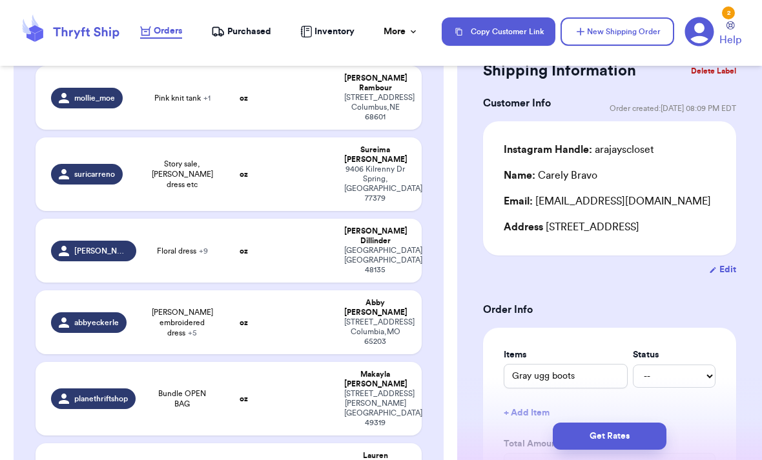
type input ":)"
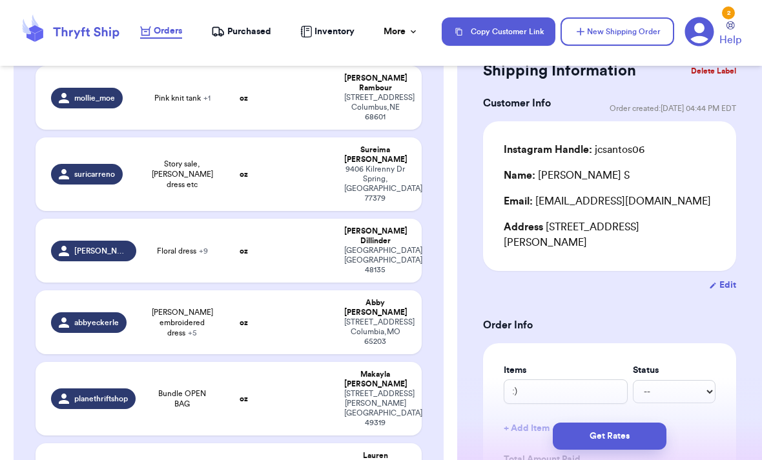
type input "Big Olita and Coastal Cowgirl tees"
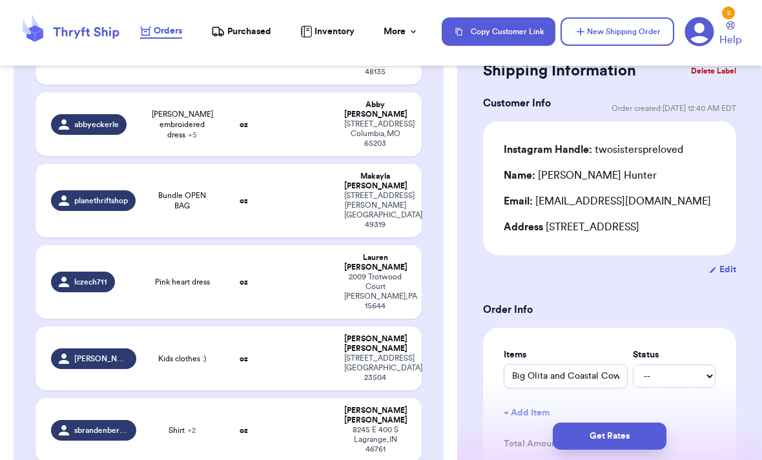
scroll to position [3464, 0]
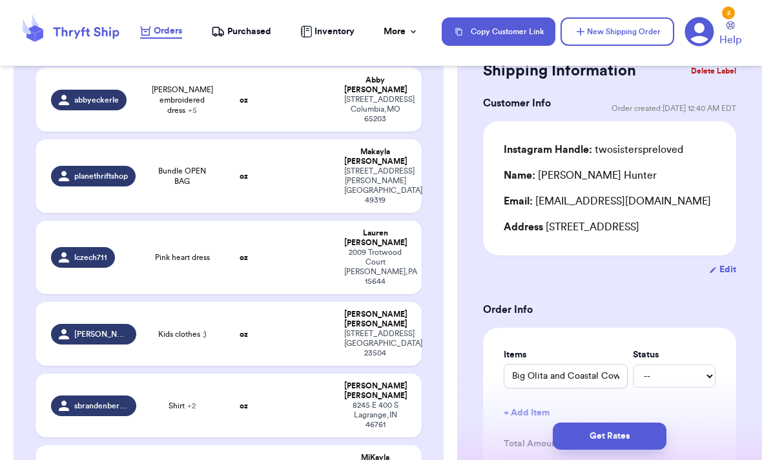
type input "Jk dress, [PERSON_NAME]"
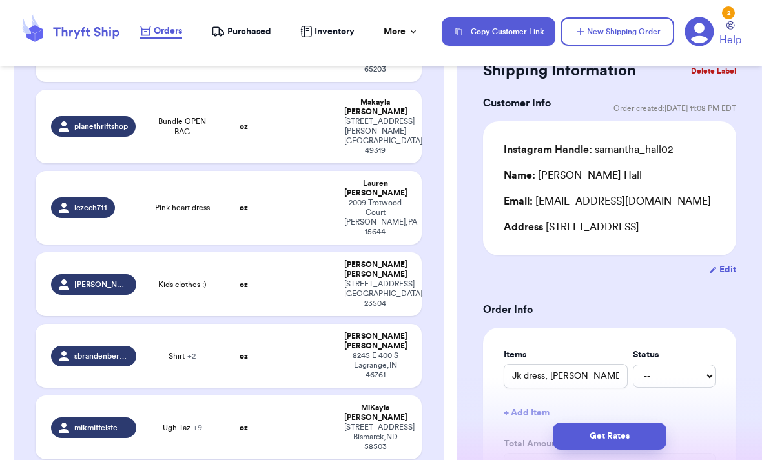
scroll to position [3517, 0]
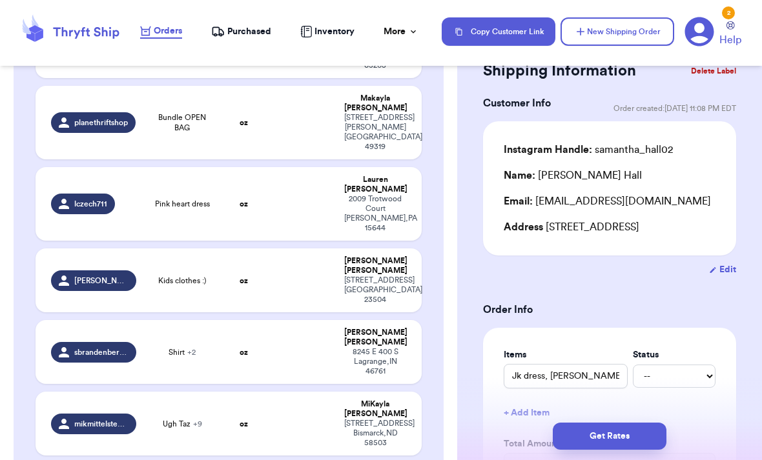
type input "Gray ugg boots"
type input "Shoes"
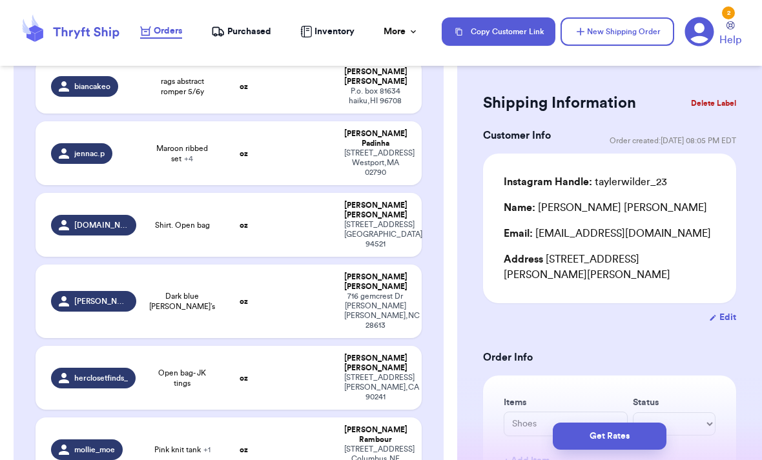
scroll to position [2921, 0]
